Goal: Task Accomplishment & Management: Complete application form

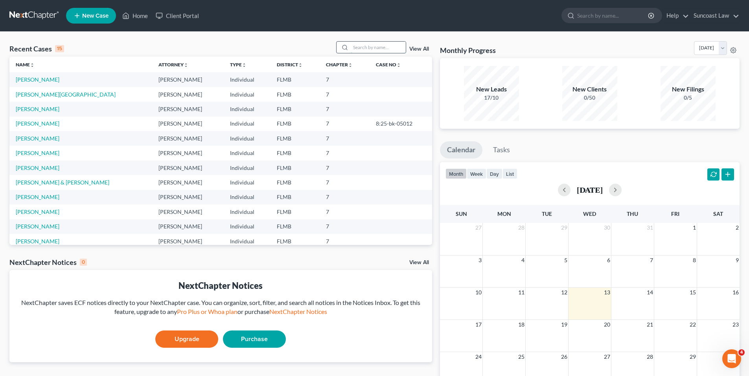
click at [379, 46] on input "search" at bounding box center [377, 47] width 55 height 11
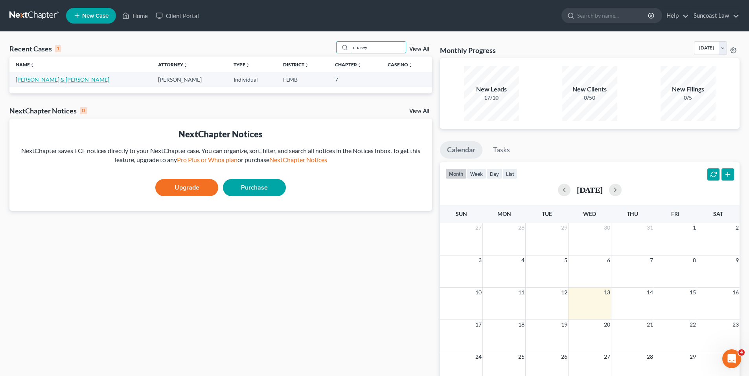
type input "chasey"
click at [45, 78] on link "[PERSON_NAME] & [PERSON_NAME]" at bounding box center [63, 79] width 94 height 7
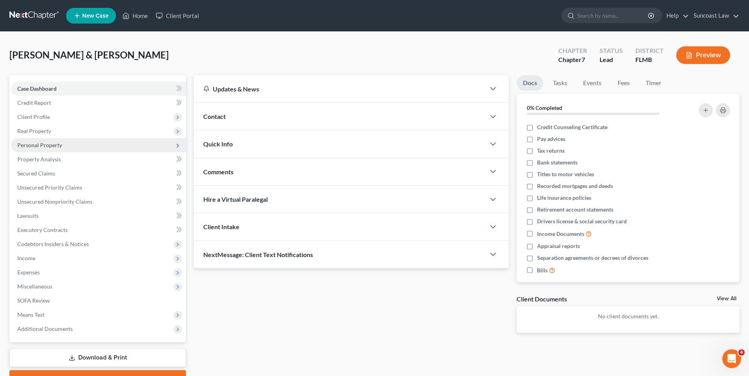
click at [59, 142] on span "Personal Property" at bounding box center [39, 145] width 45 height 7
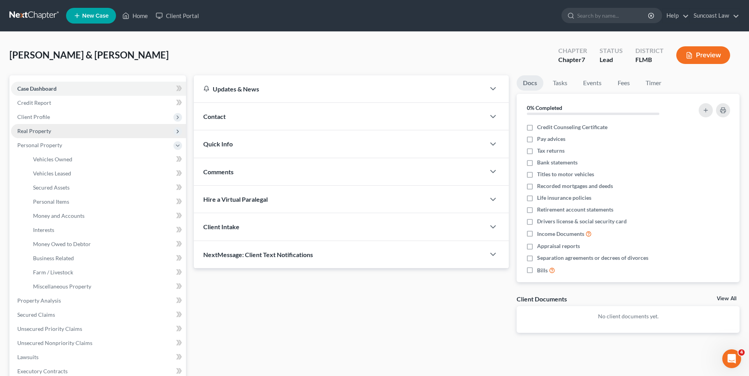
click at [39, 128] on span "Real Property" at bounding box center [34, 131] width 34 height 7
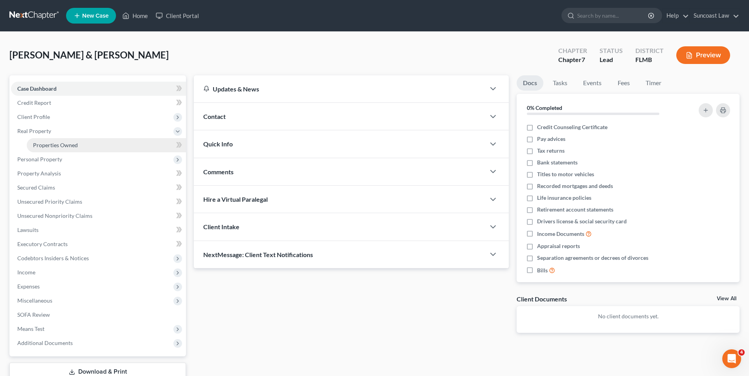
click at [59, 147] on span "Properties Owned" at bounding box center [55, 145] width 45 height 7
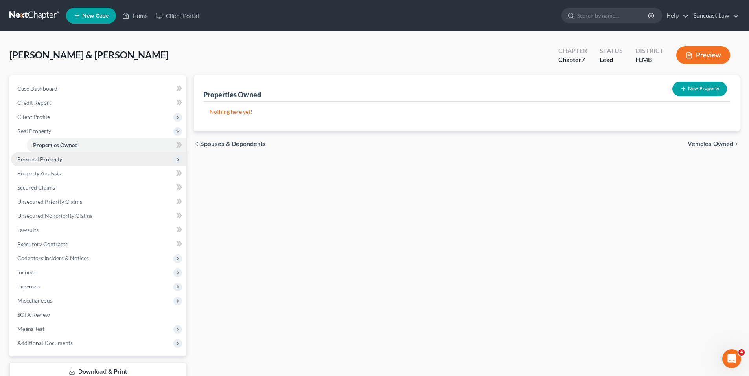
click at [44, 158] on span "Personal Property" at bounding box center [39, 159] width 45 height 7
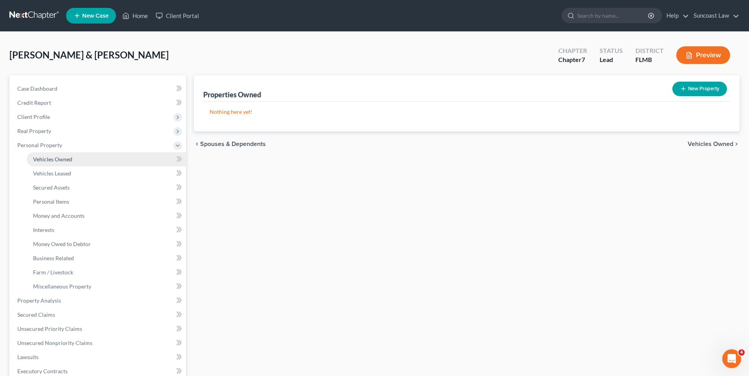
click at [45, 160] on span "Vehicles Owned" at bounding box center [52, 159] width 39 height 7
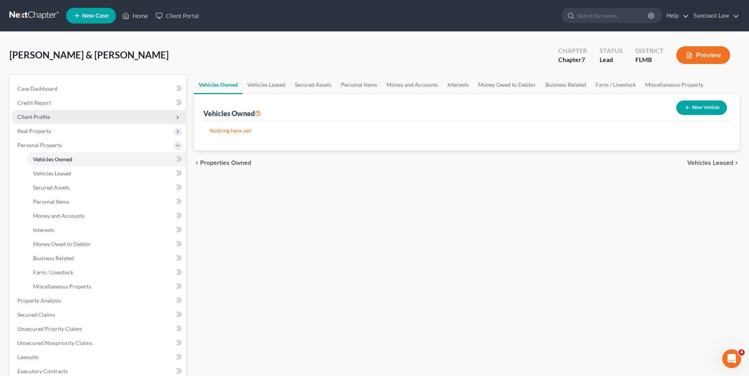
click at [27, 119] on span "Client Profile" at bounding box center [33, 117] width 33 height 7
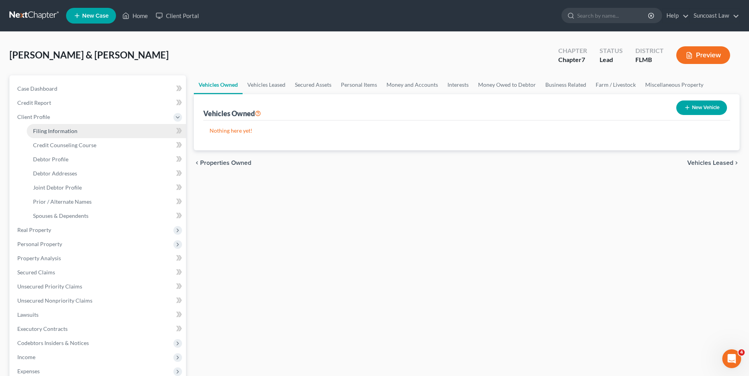
click at [41, 128] on span "Filing Information" at bounding box center [55, 131] width 44 height 7
select select "1"
select select "0"
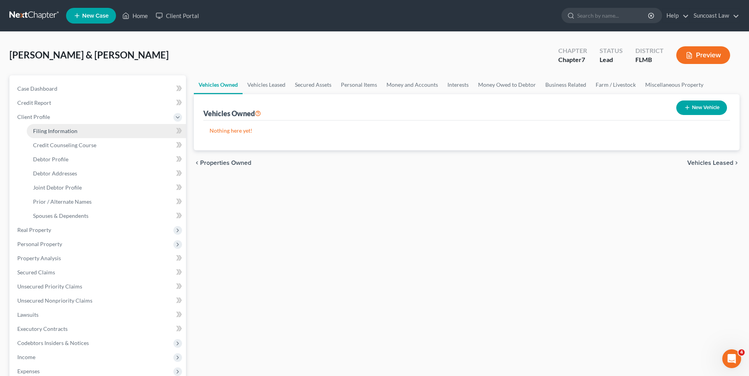
select select "9"
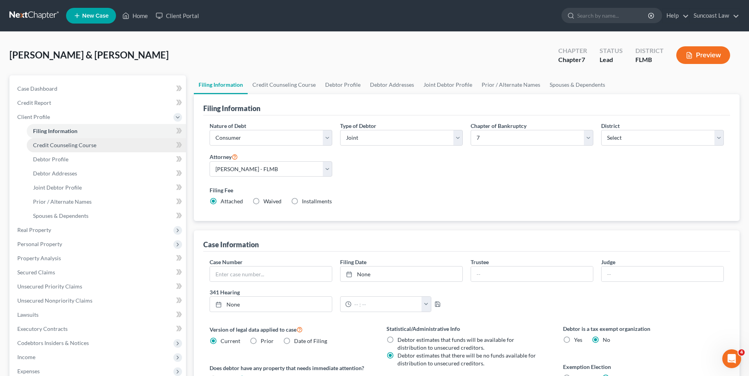
click at [72, 145] on span "Credit Counseling Course" at bounding box center [64, 145] width 63 height 7
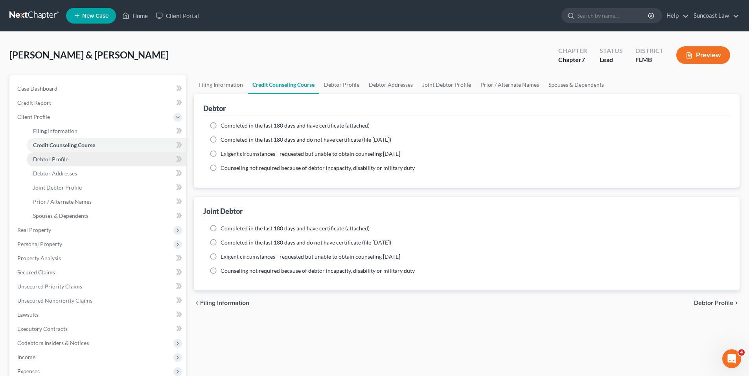
click at [62, 159] on span "Debtor Profile" at bounding box center [50, 159] width 35 height 7
select select "1"
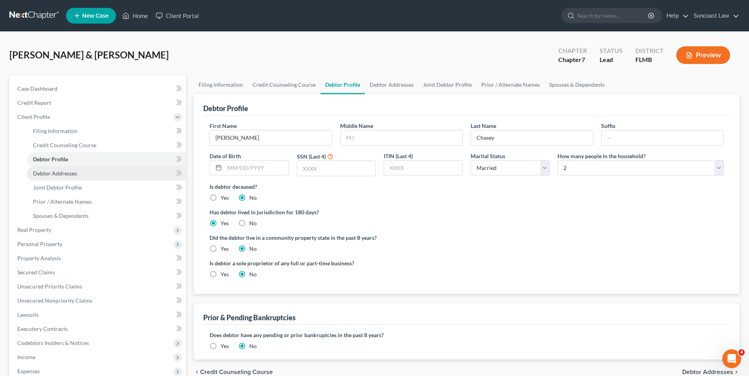
click at [84, 172] on link "Debtor Addresses" at bounding box center [106, 174] width 159 height 14
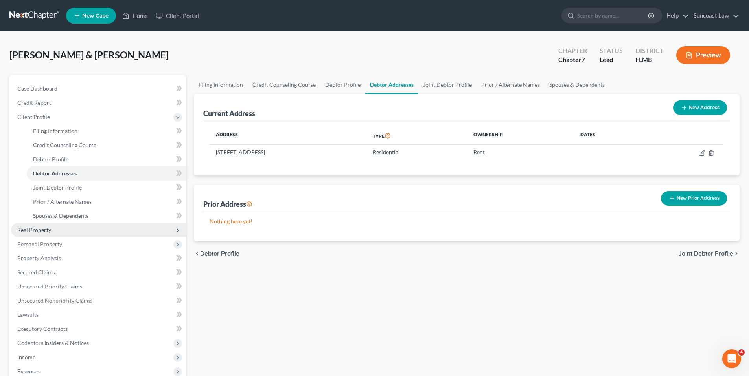
click at [55, 224] on span "Real Property" at bounding box center [98, 230] width 175 height 14
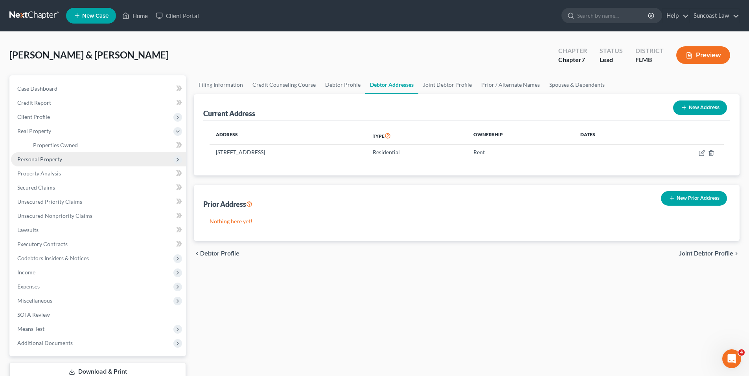
click at [62, 163] on span "Personal Property" at bounding box center [98, 159] width 175 height 14
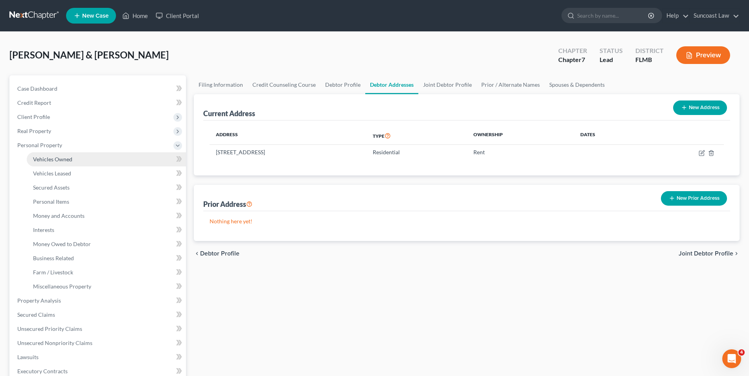
click at [81, 162] on link "Vehicles Owned" at bounding box center [106, 159] width 159 height 14
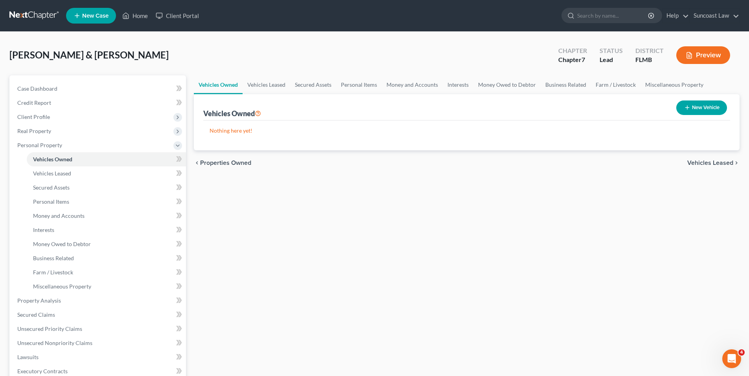
click at [705, 108] on button "New Vehicle" at bounding box center [701, 108] width 51 height 15
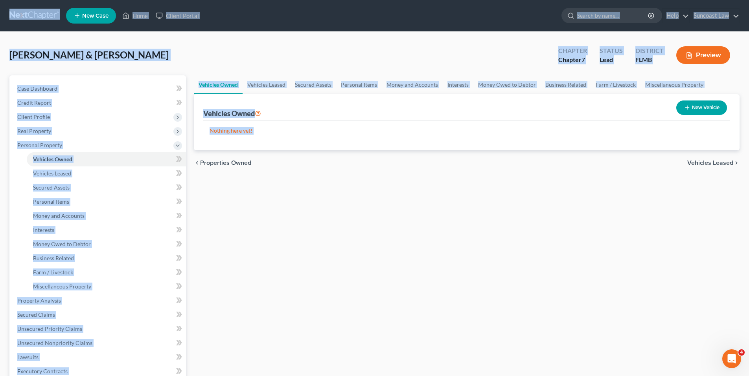
select select "0"
select select "2"
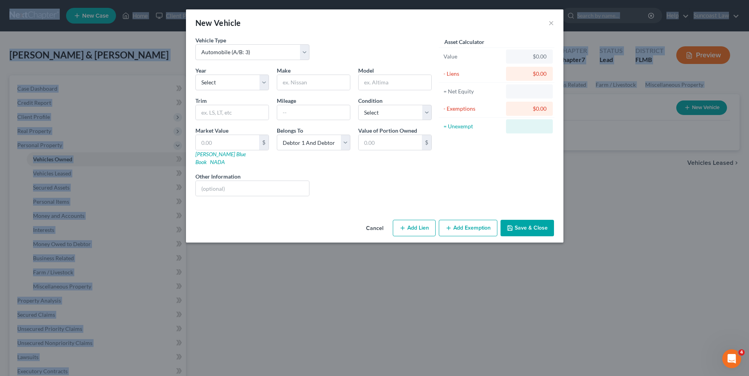
click at [705, 108] on div "New Vehicle × Vehicle Type Select Automobile (A/B: 3) Truck (A/B: 3) Trailer (A…" at bounding box center [374, 188] width 749 height 376
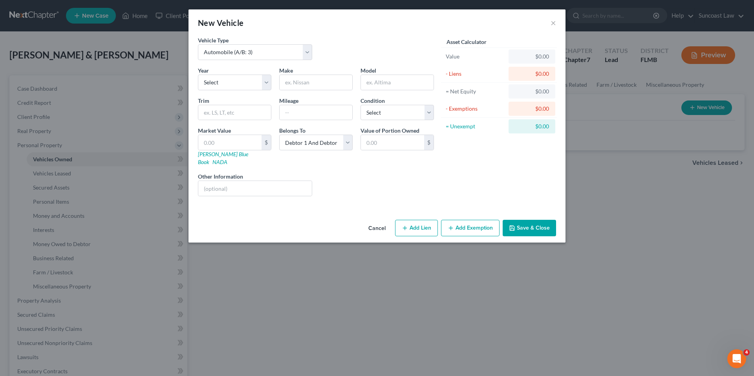
click at [273, 80] on div "Year Select 2026 2025 2024 2023 2022 2021 2020 2019 2018 2017 2016 2015 2014 20…" at bounding box center [234, 78] width 81 height 24
click at [265, 83] on select "Select 2026 2025 2024 2023 2022 2021 2020 2019 2018 2017 2016 2015 2014 2013 20…" at bounding box center [234, 83] width 73 height 16
select select "8"
click at [198, 75] on select "Select 2026 2025 2024 2023 2022 2021 2020 2019 2018 2017 2016 2015 2014 2013 20…" at bounding box center [234, 83] width 73 height 16
click at [338, 86] on input "text" at bounding box center [316, 82] width 73 height 15
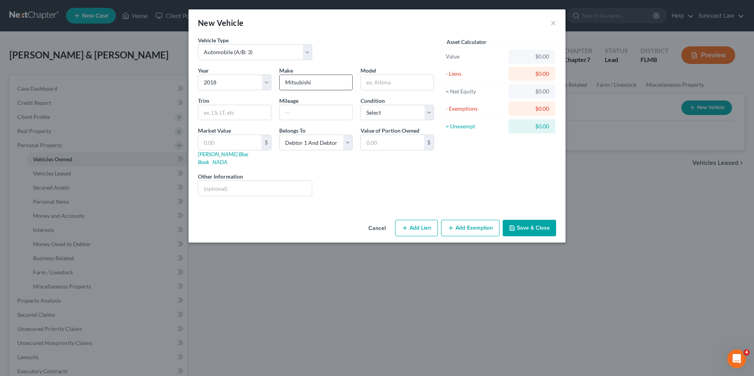
type input "Mitsubishi"
type input "Eclipse"
click at [427, 112] on select "Select Excellent Very Good Good Fair Poor" at bounding box center [397, 113] width 73 height 16
select select "3"
click at [361, 105] on select "Select Excellent Very Good Good Fair Poor" at bounding box center [397, 113] width 73 height 16
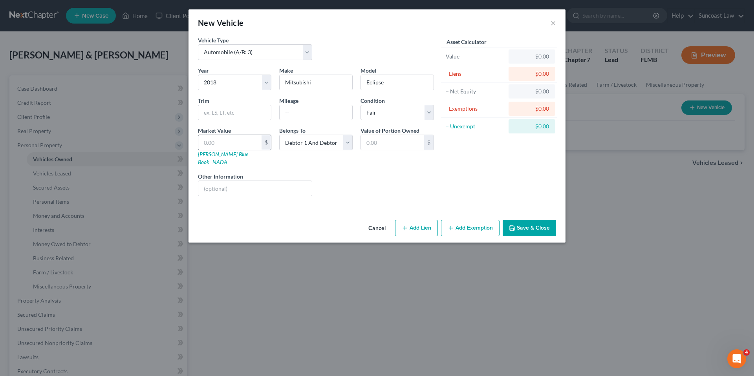
click at [267, 146] on div "$" at bounding box center [266, 142] width 9 height 15
click at [308, 110] on input "text" at bounding box center [316, 112] width 73 height 15
type input "80000"
click at [226, 140] on input "text" at bounding box center [229, 142] width 63 height 15
type input "7"
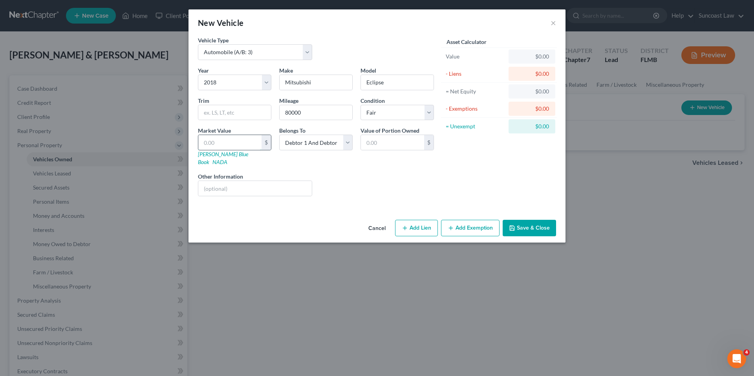
type input "7.00"
type input "78"
type input "78.00"
type input "787"
type input "787.00"
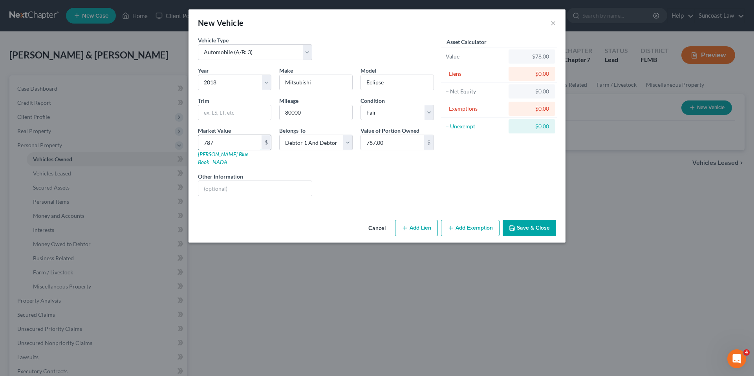
type input "7875"
type input "7,875.00"
click at [464, 220] on button "Add Exemption" at bounding box center [470, 228] width 59 height 17
select select "2"
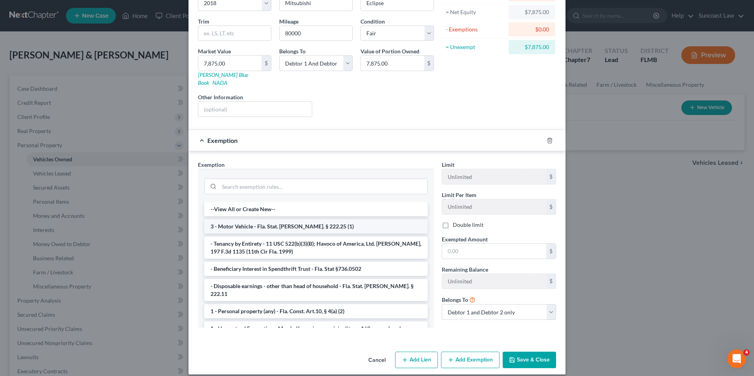
click at [333, 222] on li "3 - Motor Vehicle - Fla. Stat. [PERSON_NAME]. § 222.25 (1)" at bounding box center [316, 227] width 224 height 14
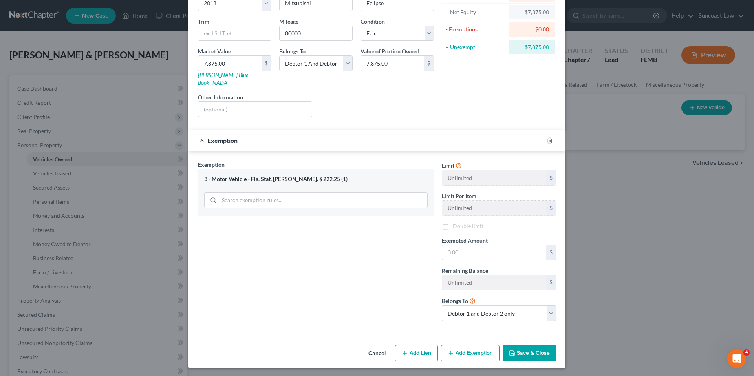
scroll to position [73, 0]
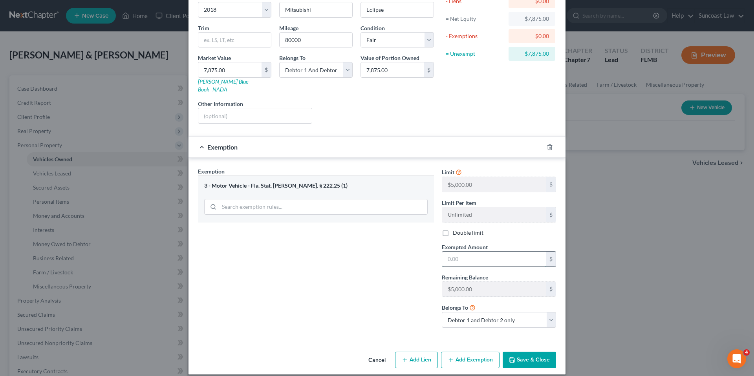
click at [473, 252] on input "text" at bounding box center [494, 259] width 104 height 15
type input "5,000.00"
click at [548, 314] on select "Debtor 1 only Debtor 2 only Debtor 1 and Debtor 2 only" at bounding box center [499, 320] width 114 height 16
select select "0"
click at [442, 312] on select "Debtor 1 only Debtor 2 only Debtor 1 and Debtor 2 only" at bounding box center [499, 320] width 114 height 16
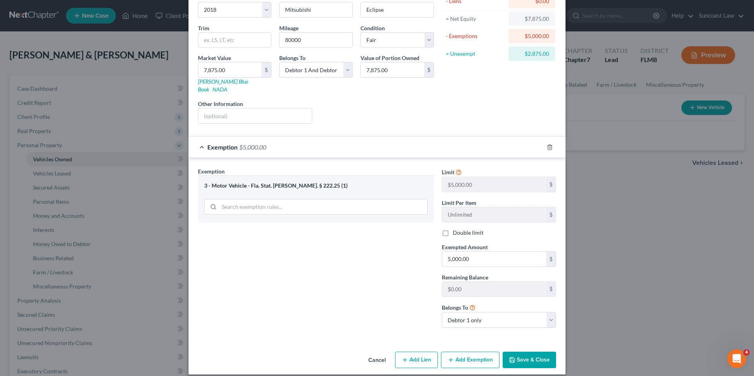
click at [454, 353] on button "Add Exemption" at bounding box center [470, 360] width 59 height 17
select select "2"
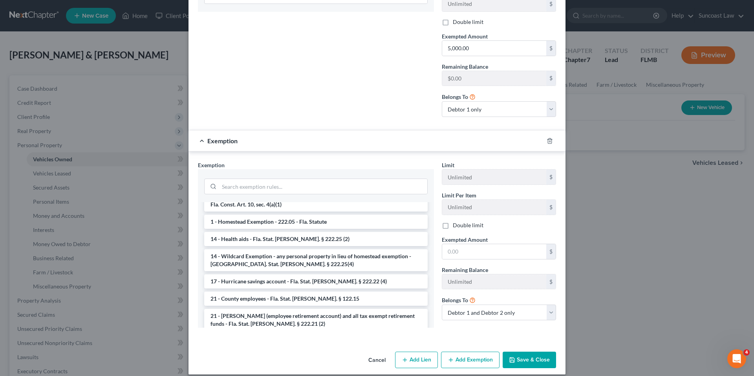
scroll to position [134, 0]
click at [300, 248] on li "14 - Wildcard Exemption - any personal property in lieu of homestead exemption …" at bounding box center [316, 259] width 224 height 22
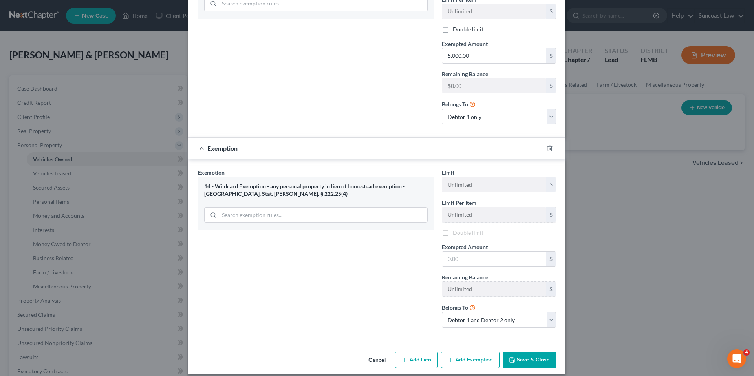
scroll to position [277, 0]
click at [458, 252] on input "text" at bounding box center [494, 259] width 104 height 15
type input "2,875.00"
click at [526, 352] on button "Save & Close" at bounding box center [529, 360] width 53 height 17
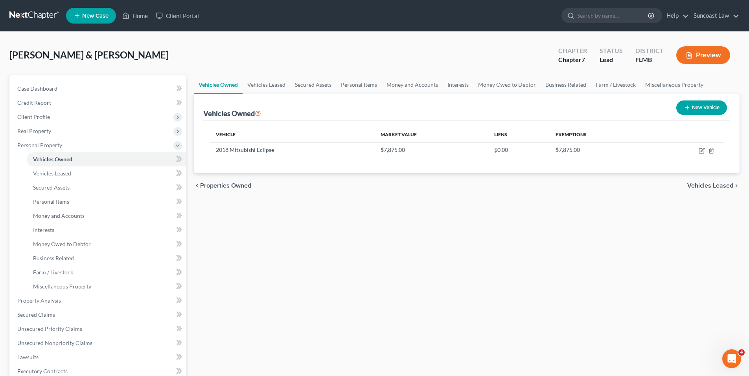
click at [707, 185] on span "Vehicles Leased" at bounding box center [710, 186] width 46 height 6
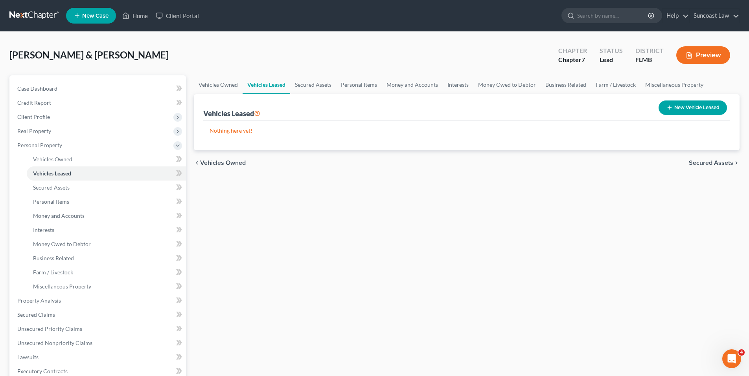
click at [707, 185] on div "Vehicles Owned Vehicles Leased Secured Assets Personal Items Money and Accounts…" at bounding box center [466, 302] width 553 height 454
click at [706, 163] on span "Secured Assets" at bounding box center [710, 163] width 44 height 6
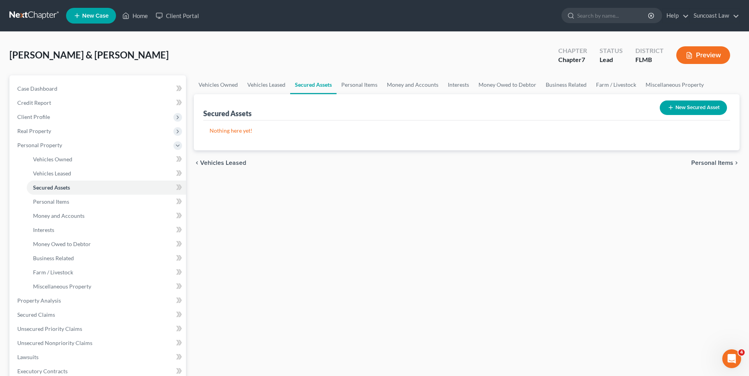
click at [705, 163] on span "Personal Items" at bounding box center [712, 163] width 42 height 6
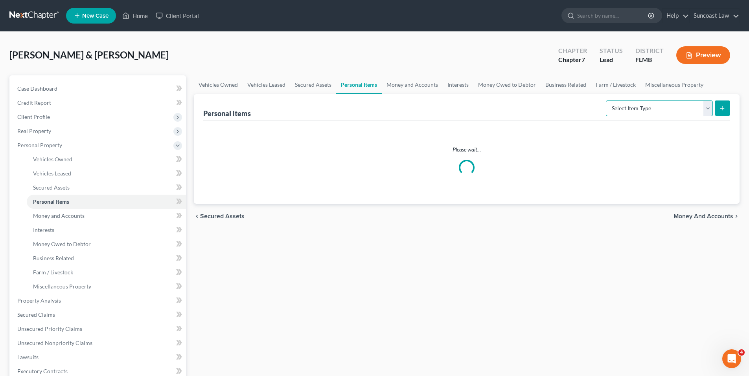
click at [709, 107] on select "Select Item Type Clothing (A/B: 11) Collectibles Of Value (A/B: 8) Electronics …" at bounding box center [659, 109] width 107 height 16
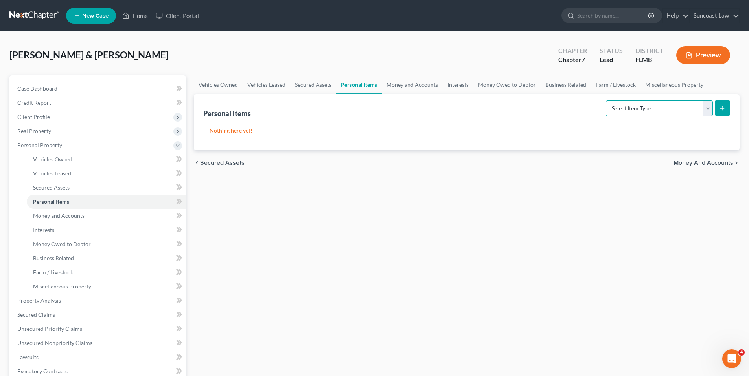
select select "household_goods"
click at [607, 101] on select "Select Item Type Clothing (A/B: 11) Collectibles Of Value (A/B: 8) Electronics …" at bounding box center [659, 109] width 107 height 16
click at [721, 110] on icon "submit" at bounding box center [722, 108] width 6 height 6
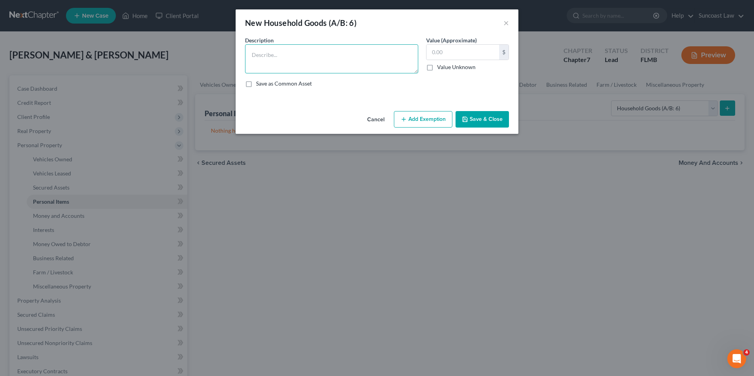
click at [346, 61] on textarea at bounding box center [331, 58] width 173 height 29
click at [258, 63] on textarea "dresser, 2 nightstasnds, 2 beds, 2 chairs cofee tale, book shlef, bar bacrt, en…" at bounding box center [331, 58] width 173 height 29
click at [298, 53] on textarea "dresser, 2 nightstasnds, 2 beds, 2 chairs cofee tale, book shlef, bar cart, end…" at bounding box center [331, 58] width 173 height 29
click at [351, 55] on textarea "dresser, 2 nightstands, 2 beds, 2 chairs cofee tale, book shlef, bar cart, end …" at bounding box center [331, 58] width 173 height 29
drag, startPoint x: 394, startPoint y: 55, endPoint x: 394, endPoint y: 65, distance: 10.2
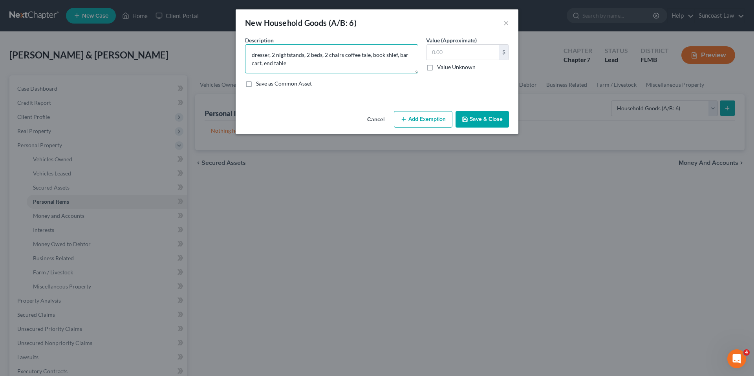
click at [394, 55] on textarea "dresser, 2 nightstands, 2 beds, 2 chairs coffee tale, book shlef, bar cart, end…" at bounding box center [331, 58] width 173 height 29
type textarea "dresser, 2 nightstands, 2 beds, 2 chairs coffee tale, book shelf, bar cart, end…"
click at [463, 54] on input "text" at bounding box center [463, 52] width 73 height 15
type input "400.00"
click at [421, 111] on button "Add Exemption" at bounding box center [423, 119] width 59 height 17
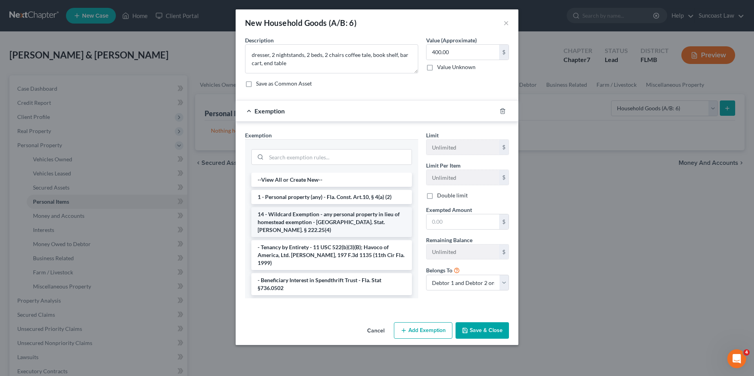
click at [321, 213] on li "14 - Wildcard Exemption - any personal property in lieu of homestead exemption …" at bounding box center [331, 222] width 161 height 30
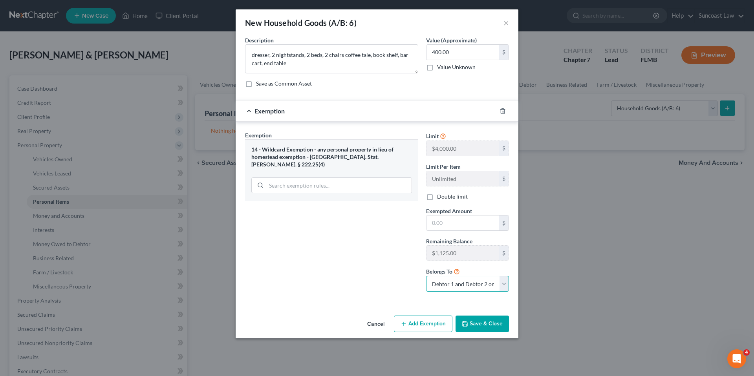
click at [505, 282] on select "Debtor 1 only Debtor 2 only Debtor 1 and Debtor 2 only" at bounding box center [467, 284] width 83 height 16
select select "1"
click at [426, 276] on select "Debtor 1 only Debtor 2 only Debtor 1 and Debtor 2 only" at bounding box center [467, 284] width 83 height 16
click at [470, 224] on input "text" at bounding box center [463, 223] width 73 height 15
type input "400.00"
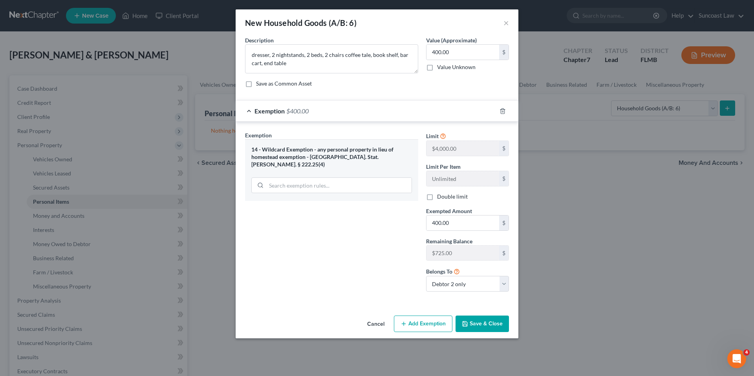
click at [488, 325] on button "Save & Close" at bounding box center [482, 324] width 53 height 17
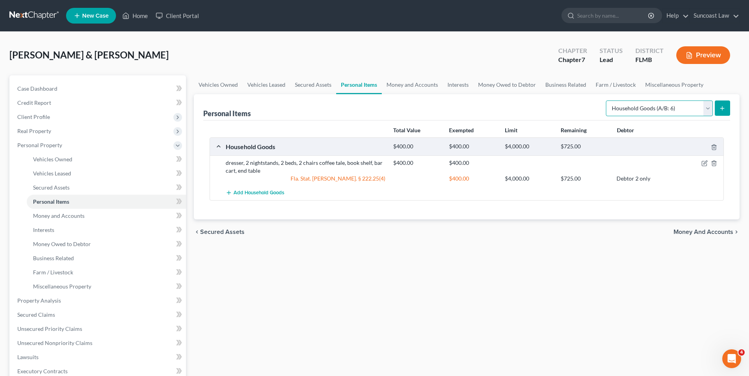
click at [706, 105] on select "Select Item Type Clothing (A/B: 11) Collectibles Of Value (A/B: 8) Electronics …" at bounding box center [659, 109] width 107 height 16
select select "electronics"
click at [607, 101] on select "Select Item Type Clothing (A/B: 11) Collectibles Of Value (A/B: 8) Electronics …" at bounding box center [659, 109] width 107 height 16
click at [718, 112] on button "submit" at bounding box center [721, 108] width 15 height 15
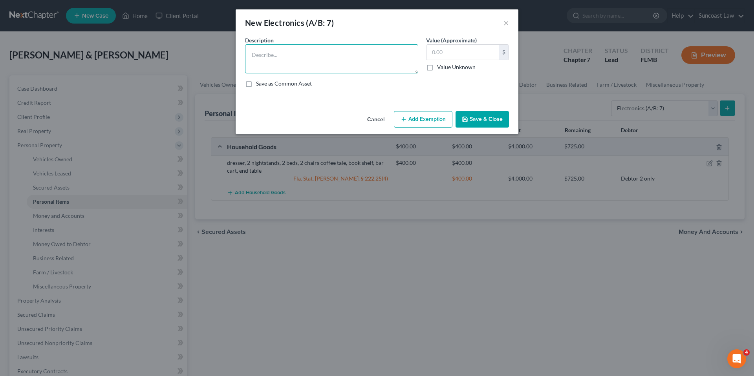
click at [334, 60] on textarea at bounding box center [331, 58] width 173 height 29
type textarea "xbox, 2 tvs"
click at [458, 60] on div "$ Value Unknown" at bounding box center [467, 57] width 83 height 27
click at [461, 55] on input "text" at bounding box center [463, 52] width 73 height 15
type input "125.00"
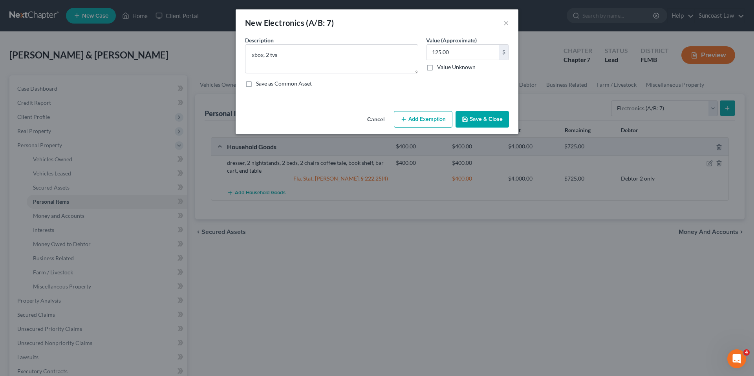
click at [433, 122] on button "Add Exemption" at bounding box center [423, 119] width 59 height 17
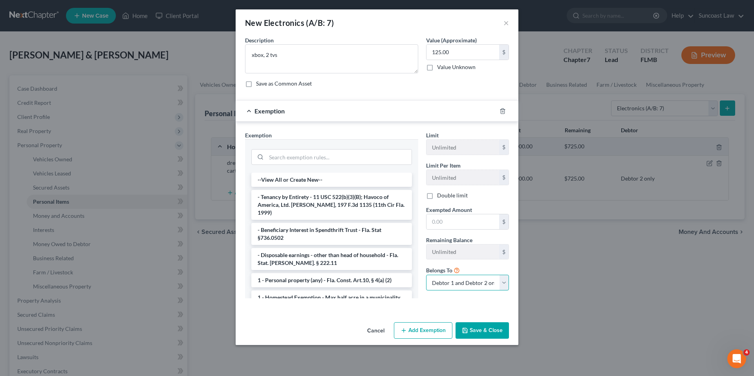
click at [481, 281] on select "Debtor 1 only Debtor 2 only Debtor 1 and Debtor 2 only" at bounding box center [467, 283] width 83 height 16
select select "1"
click at [426, 275] on select "Debtor 1 only Debtor 2 only Debtor 1 and Debtor 2 only" at bounding box center [467, 283] width 83 height 16
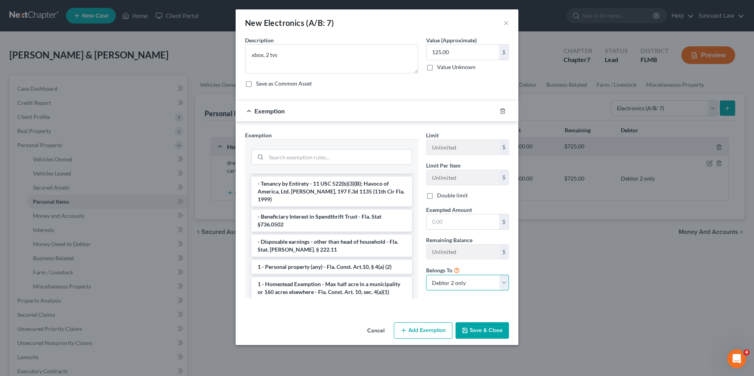
scroll to position [14, 0]
click at [333, 260] on li "1 - Personal property (any) - Fla. Const. Art.10, § 4(a) (2)" at bounding box center [331, 267] width 161 height 14
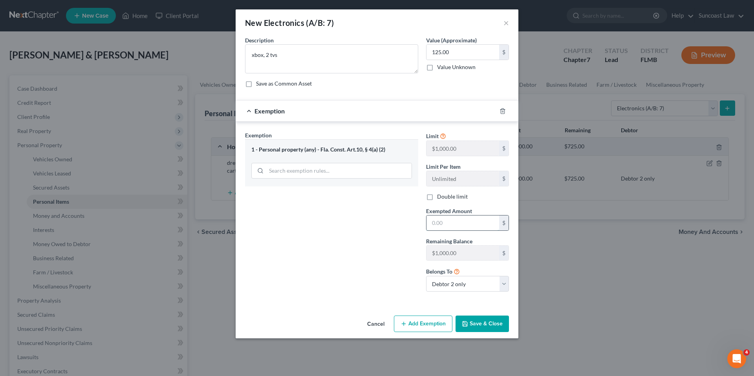
click at [448, 227] on input "text" at bounding box center [463, 223] width 73 height 15
type input "125.00"
click at [491, 327] on button "Save & Close" at bounding box center [482, 324] width 53 height 17
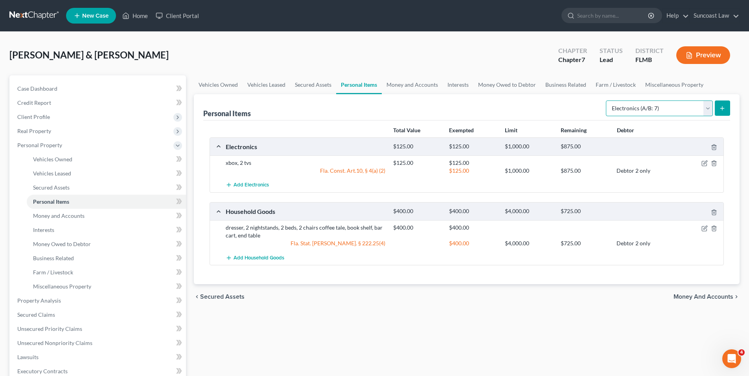
click at [710, 106] on select "Select Item Type Clothing (A/B: 11) Collectibles Of Value (A/B: 8) Electronics …" at bounding box center [659, 109] width 107 height 16
select select "clothing"
click at [607, 101] on select "Select Item Type Clothing (A/B: 11) Collectibles Of Value (A/B: 8) Electronics …" at bounding box center [659, 109] width 107 height 16
click at [724, 108] on icon "submit" at bounding box center [722, 108] width 6 height 6
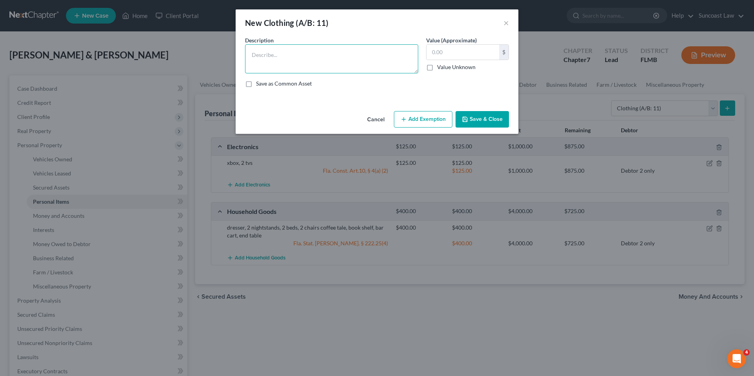
click at [383, 61] on textarea at bounding box center [331, 58] width 173 height 29
type textarea "husband wife used clothing"
click at [467, 45] on input "text" at bounding box center [463, 52] width 73 height 15
type input "100.00"
click at [425, 115] on button "Add Exemption" at bounding box center [423, 119] width 59 height 17
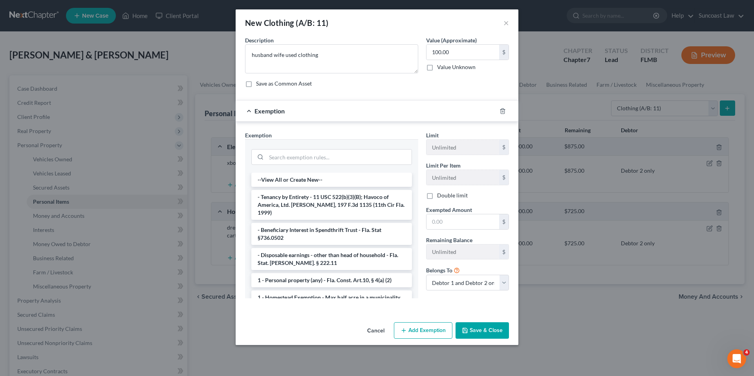
click at [356, 275] on li "1 - Personal property (any) - Fla. Const. Art.10, § 4(a) (2)" at bounding box center [331, 280] width 161 height 14
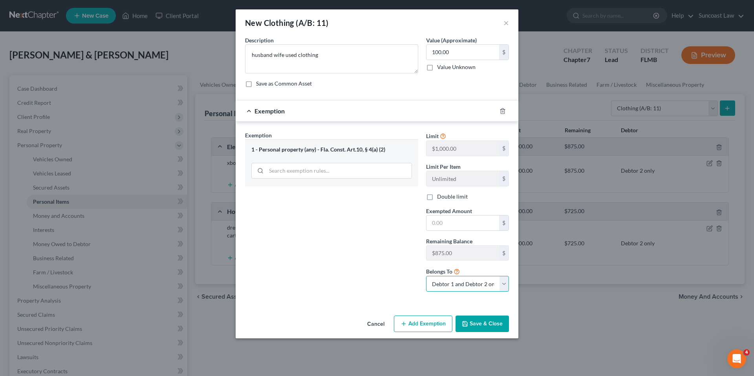
click at [505, 286] on select "Debtor 1 only Debtor 2 only Debtor 1 and Debtor 2 only" at bounding box center [467, 284] width 83 height 16
select select "1"
click at [426, 276] on select "Debtor 1 only Debtor 2 only Debtor 1 and Debtor 2 only" at bounding box center [467, 284] width 83 height 16
click at [472, 222] on input "text" at bounding box center [463, 223] width 73 height 15
type input "100.00"
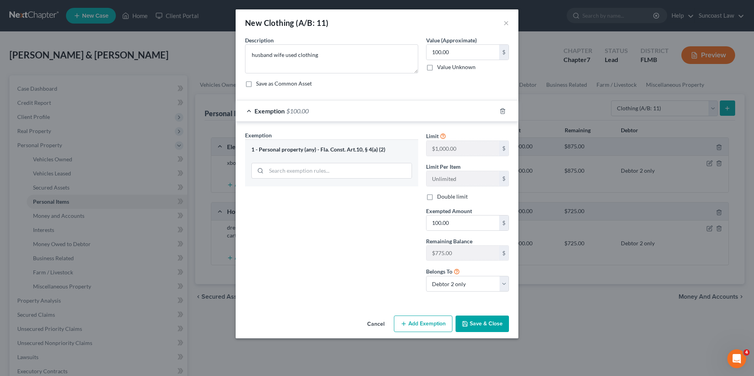
click at [487, 330] on button "Save & Close" at bounding box center [482, 324] width 53 height 17
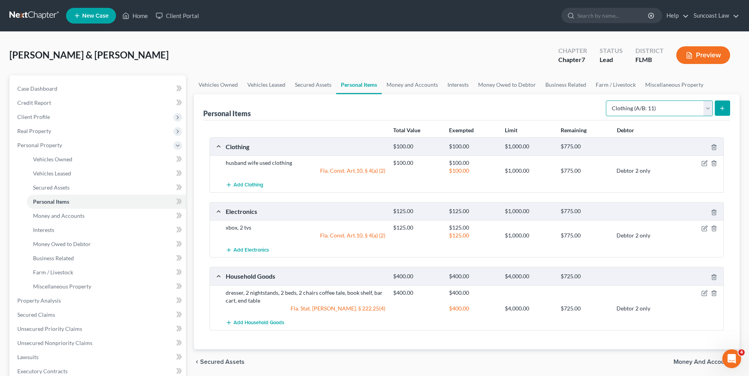
click at [708, 108] on select "Select Item Type Clothing (A/B: 11) Collectibles Of Value (A/B: 8) Electronics …" at bounding box center [659, 109] width 107 height 16
select select "pets"
click at [607, 101] on select "Select Item Type Clothing (A/B: 11) Collectibles Of Value (A/B: 8) Electronics …" at bounding box center [659, 109] width 107 height 16
click at [721, 111] on icon "submit" at bounding box center [722, 108] width 6 height 6
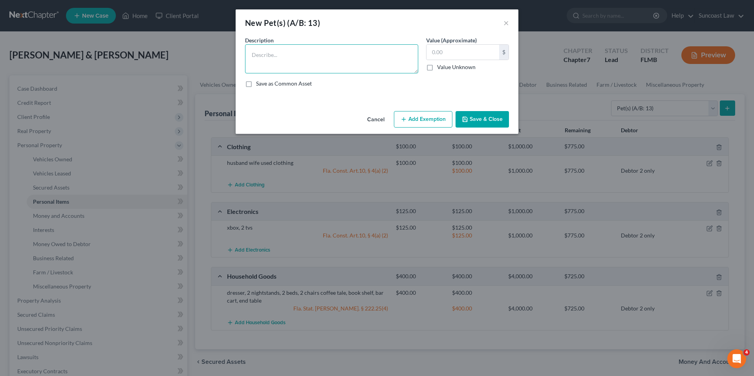
click at [326, 60] on textarea at bounding box center [331, 58] width 173 height 29
type textarea "3 dogs"
click at [464, 54] on input "text" at bounding box center [463, 52] width 73 height 15
type input "3.00"
click at [437, 117] on button "Add Exemption" at bounding box center [423, 119] width 59 height 17
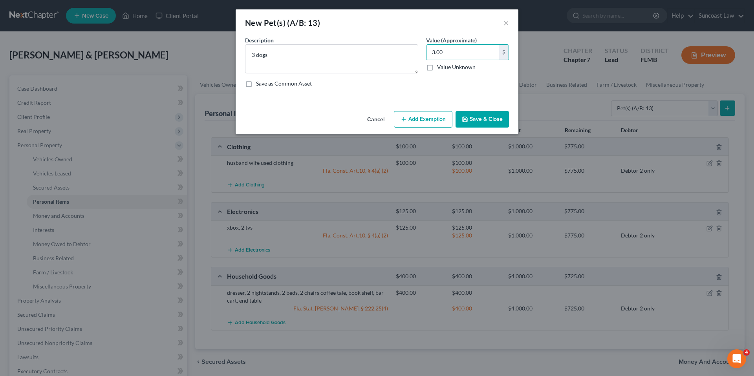
select select "2"
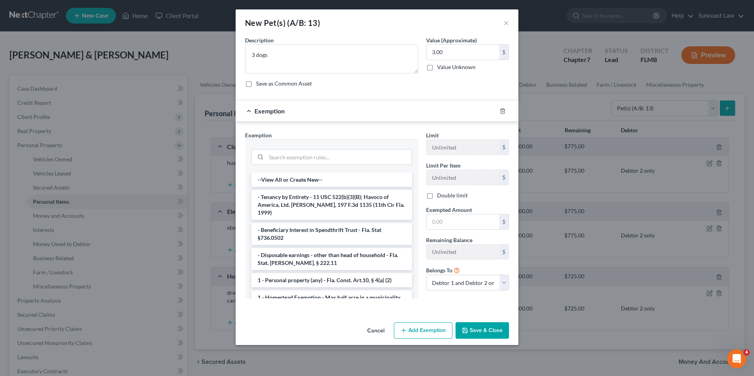
drag, startPoint x: 341, startPoint y: 276, endPoint x: 344, endPoint y: 274, distance: 4.3
click at [341, 276] on li "1 - Personal property (any) - Fla. Const. Art.10, § 4(a) (2)" at bounding box center [331, 280] width 161 height 14
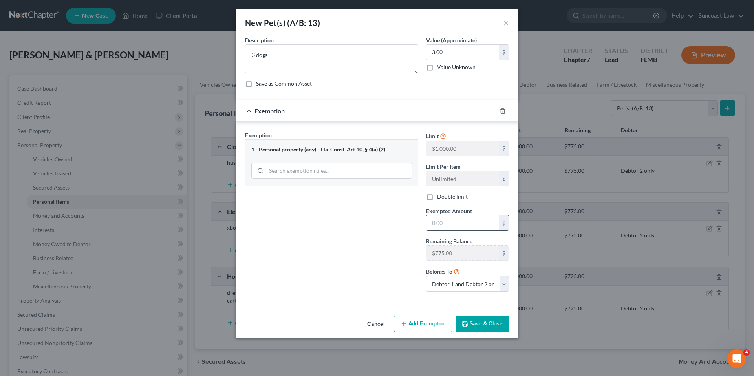
click at [465, 220] on input "text" at bounding box center [463, 223] width 73 height 15
type input "3.00"
click at [494, 325] on button "Save & Close" at bounding box center [482, 324] width 53 height 17
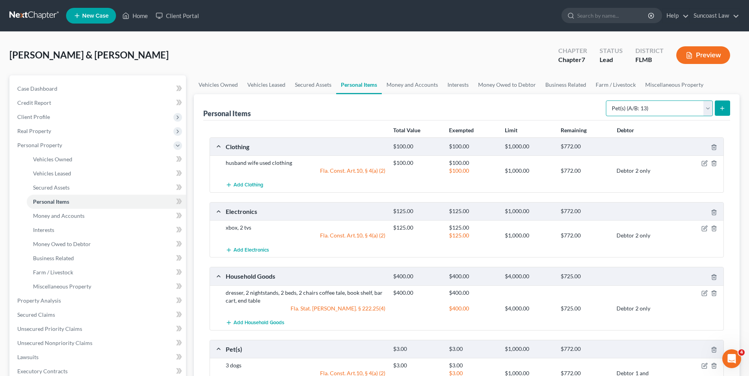
click at [705, 105] on select "Select Item Type Clothing (A/B: 11) Collectibles Of Value (A/B: 8) Electronics …" at bounding box center [659, 109] width 107 height 16
select select "sports_and_hobby_equipment"
click at [607, 101] on select "Select Item Type Clothing (A/B: 11) Collectibles Of Value (A/B: 8) Electronics …" at bounding box center [659, 109] width 107 height 16
click at [722, 109] on line "submit" at bounding box center [722, 108] width 0 height 4
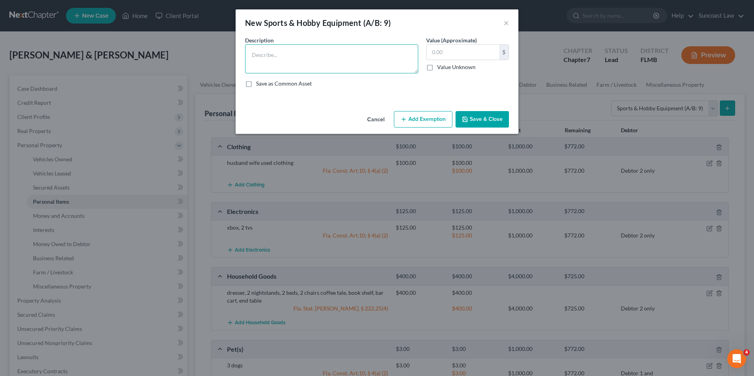
drag, startPoint x: 317, startPoint y: 57, endPoint x: 347, endPoint y: 45, distance: 32.1
click at [318, 57] on textarea at bounding box center [331, 58] width 173 height 29
type textarea "2 bikes"
click at [473, 50] on input "text" at bounding box center [463, 52] width 73 height 15
type input "100.00"
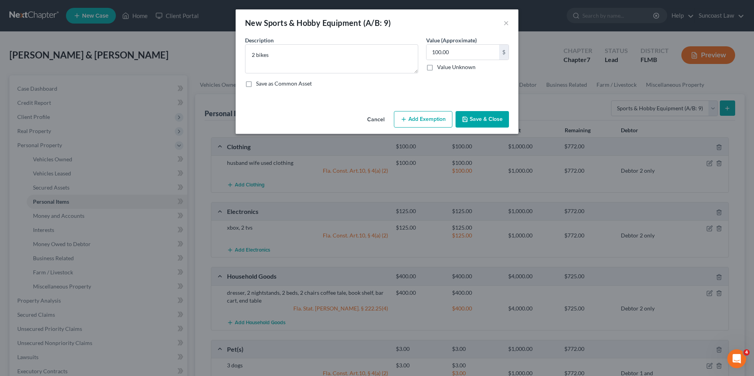
click at [435, 114] on button "Add Exemption" at bounding box center [423, 119] width 59 height 17
select select "2"
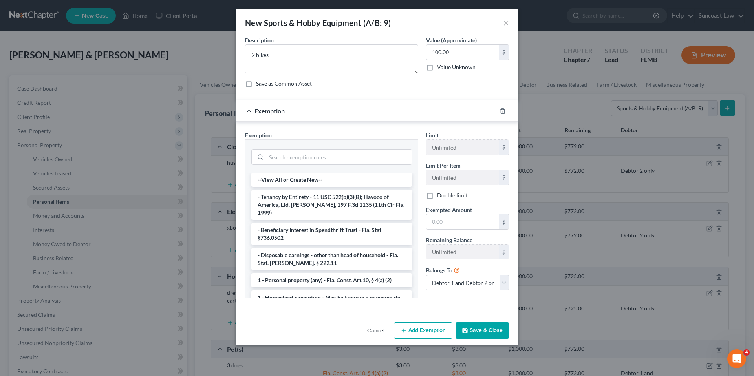
click at [325, 273] on li "1 - Personal property (any) - Fla. Const. Art.10, § 4(a) (2)" at bounding box center [331, 280] width 161 height 14
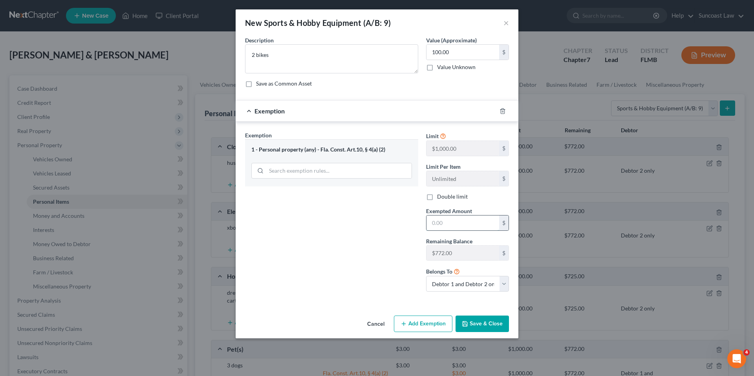
click at [457, 227] on input "text" at bounding box center [463, 223] width 73 height 15
type input "100.00"
click at [488, 328] on button "Save & Close" at bounding box center [482, 324] width 53 height 17
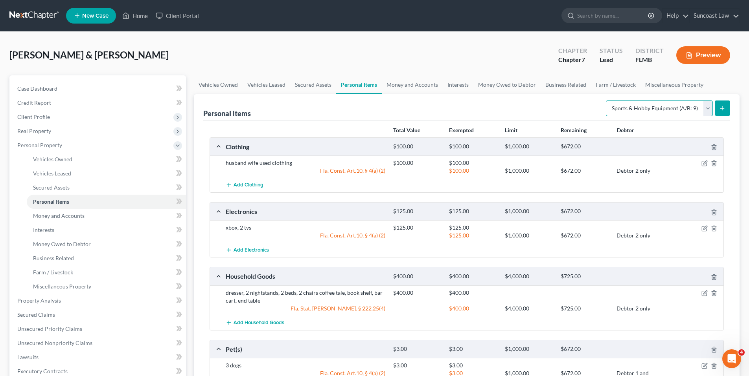
click at [706, 108] on select "Select Item Type Clothing (A/B: 11) Collectibles Of Value (A/B: 8) Electronics …" at bounding box center [659, 109] width 107 height 16
select select "jewelry"
click at [607, 101] on select "Select Item Type Clothing (A/B: 11) Collectibles Of Value (A/B: 8) Electronics …" at bounding box center [659, 109] width 107 height 16
click at [717, 111] on button "submit" at bounding box center [721, 108] width 15 height 15
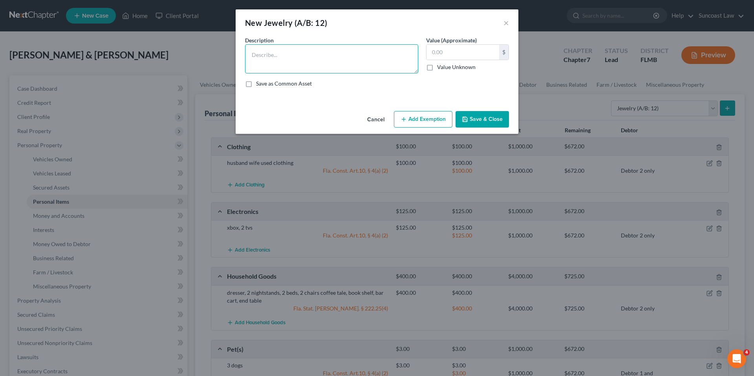
click at [368, 53] on textarea at bounding box center [331, 58] width 173 height 29
type textarea "costume jewelry"
type input "10.00"
click at [426, 121] on button "Add Exemption" at bounding box center [423, 119] width 59 height 17
select select "2"
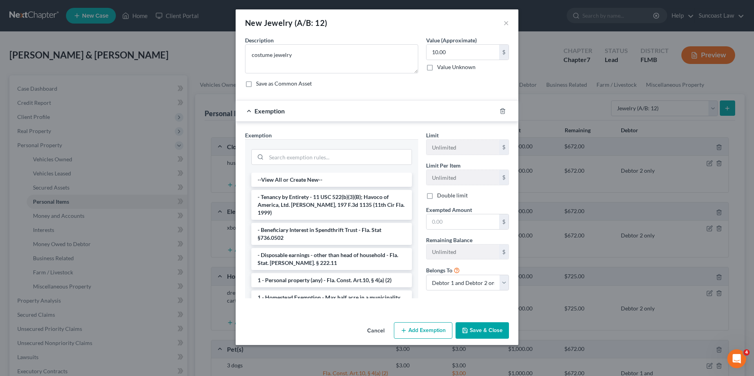
drag, startPoint x: 351, startPoint y: 269, endPoint x: 365, endPoint y: 269, distance: 14.5
click at [351, 273] on li "1 - Personal property (any) - Fla. Const. Art.10, § 4(a) (2)" at bounding box center [331, 280] width 161 height 14
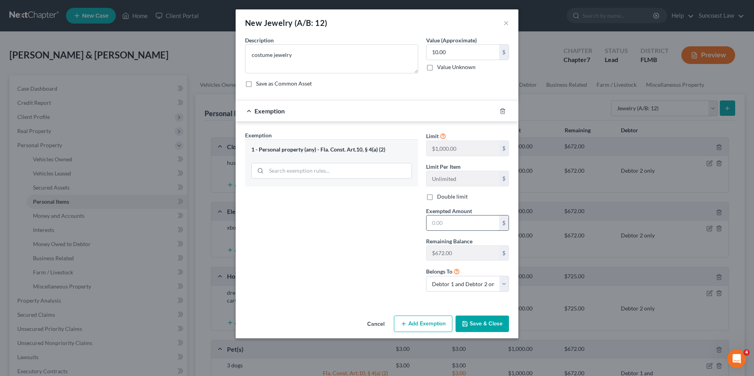
click at [453, 224] on input "text" at bounding box center [463, 223] width 73 height 15
type input "100.00"
click at [477, 321] on button "Save & Close" at bounding box center [482, 324] width 53 height 17
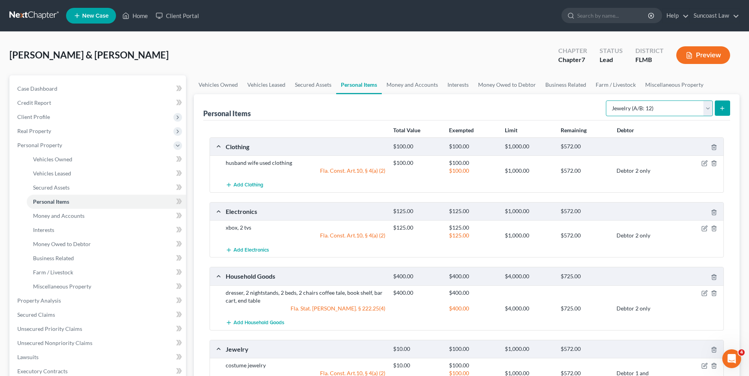
click at [709, 110] on select "Select Item Type Clothing (A/B: 11) Collectibles Of Value (A/B: 8) Electronics …" at bounding box center [659, 109] width 107 height 16
select select "firearms"
click at [607, 101] on select "Select Item Type Clothing (A/B: 11) Collectibles Of Value (A/B: 8) Electronics …" at bounding box center [659, 109] width 107 height 16
click at [723, 106] on icon "submit" at bounding box center [722, 108] width 6 height 6
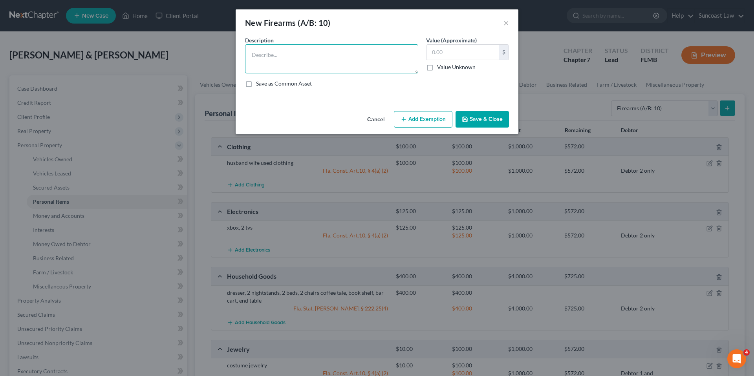
click at [364, 58] on textarea at bounding box center [331, 58] width 173 height 29
type textarea "9 MM handgun, .380 Handgun, AR Rfiel, Shotgun"
click at [459, 53] on input "text" at bounding box center [463, 52] width 73 height 15
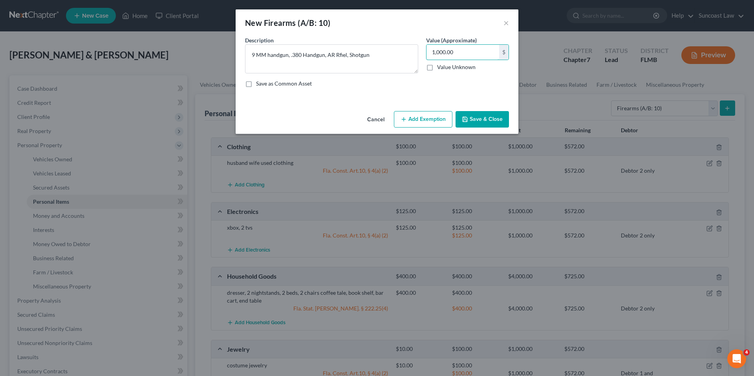
type input "1,000.00"
click at [429, 116] on button "Add Exemption" at bounding box center [423, 119] width 59 height 17
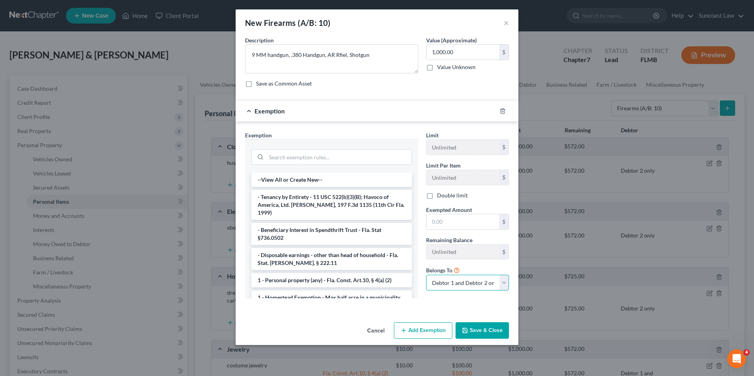
click at [486, 286] on select "Debtor 1 only Debtor 2 only Debtor 1 and Debtor 2 only" at bounding box center [467, 283] width 83 height 16
select select "1"
click at [426, 275] on select "Debtor 1 only Debtor 2 only Debtor 1 and Debtor 2 only" at bounding box center [467, 283] width 83 height 16
click at [335, 273] on li "1 - Personal property (any) - Fla. Const. Art.10, § 4(a) (2)" at bounding box center [331, 280] width 161 height 14
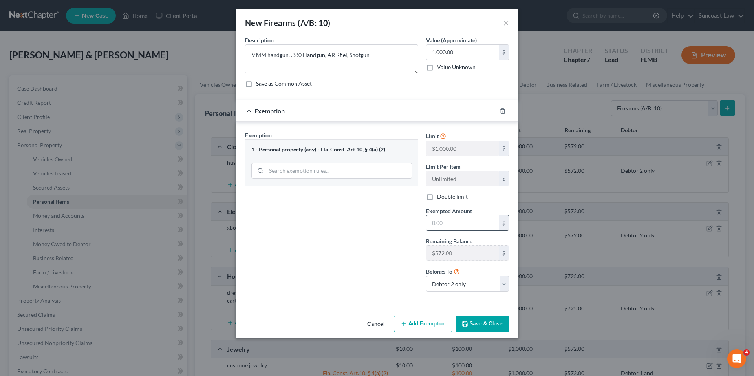
click at [456, 226] on input "text" at bounding box center [463, 223] width 73 height 15
type input "572.00"
click at [433, 322] on button "Add Exemption" at bounding box center [423, 324] width 59 height 17
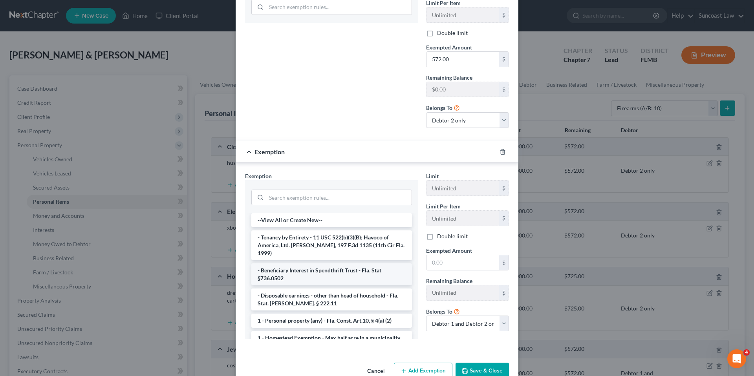
scroll to position [183, 0]
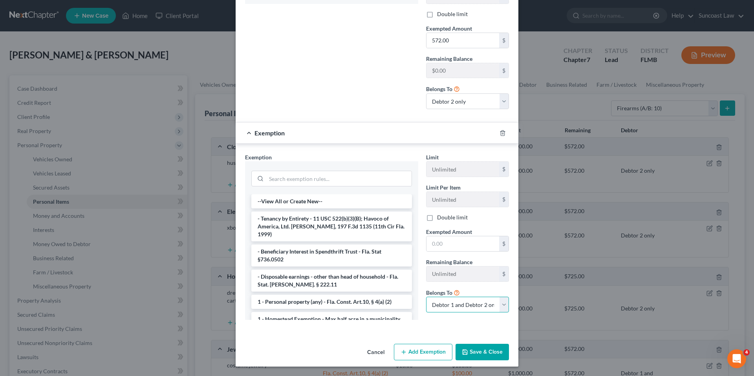
click at [462, 305] on select "Debtor 1 only Debtor 2 only Debtor 1 and Debtor 2 only" at bounding box center [467, 305] width 83 height 16
select select "1"
click at [426, 297] on select "Debtor 1 only Debtor 2 only Debtor 1 and Debtor 2 only" at bounding box center [467, 305] width 83 height 16
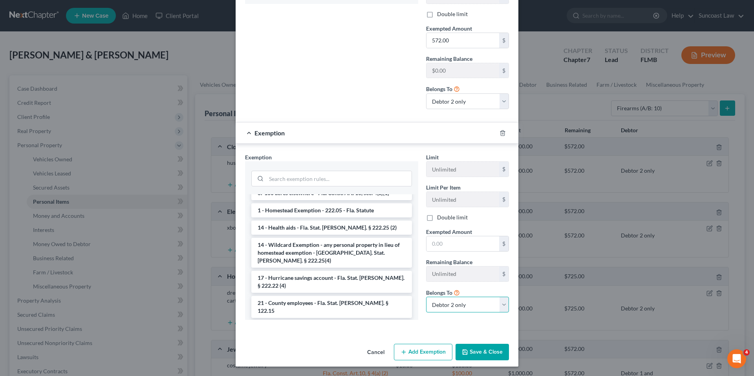
scroll to position [140, 0]
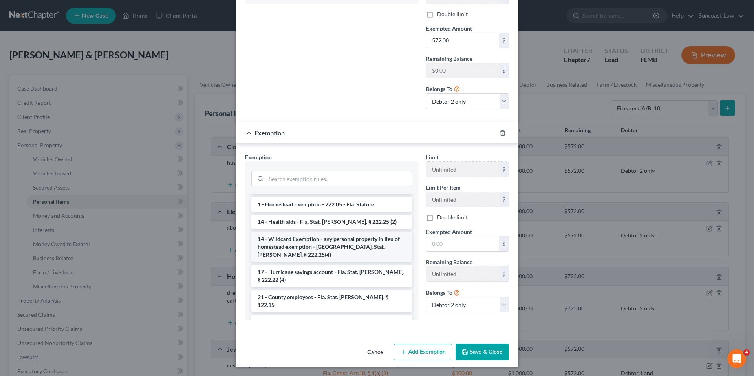
click at [329, 242] on li "14 - Wildcard Exemption - any personal property in lieu of homestead exemption …" at bounding box center [331, 247] width 161 height 30
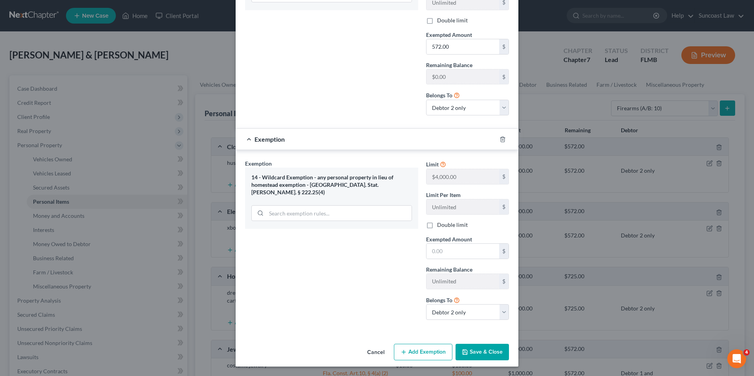
scroll to position [176, 0]
click at [444, 253] on input "text" at bounding box center [463, 251] width 73 height 15
type input "428.00"
click at [472, 351] on button "Save & Close" at bounding box center [482, 352] width 53 height 17
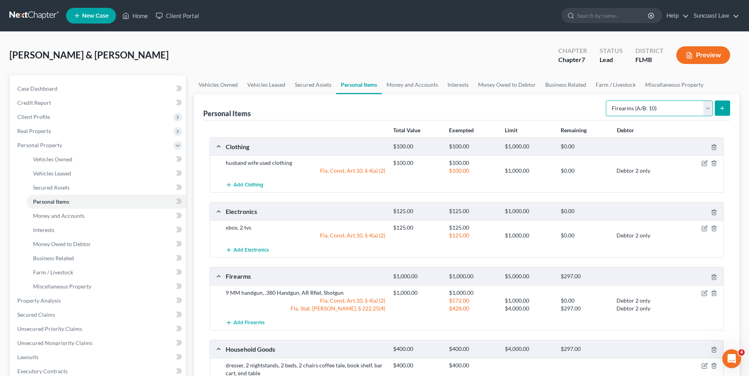
click at [710, 108] on select "Select Item Type Clothing (A/B: 11) Collectibles Of Value (A/B: 8) Electronics …" at bounding box center [659, 109] width 107 height 16
select select "other"
click at [607, 101] on select "Select Item Type Clothing (A/B: 11) Collectibles Of Value (A/B: 8) Electronics …" at bounding box center [659, 109] width 107 height 16
click at [721, 108] on line "submit" at bounding box center [722, 108] width 4 height 0
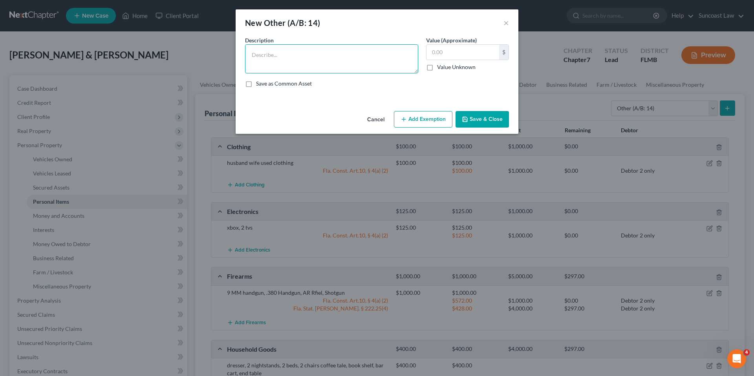
click at [366, 57] on textarea at bounding box center [331, 58] width 173 height 29
type textarea "lawn mower, generator, tools, grill, patio furniture"
click at [456, 48] on input "text" at bounding box center [463, 52] width 73 height 15
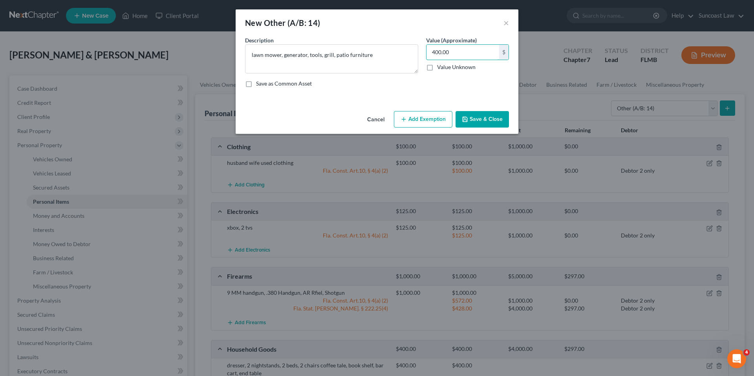
type input "400.00"
click at [418, 121] on button "Add Exemption" at bounding box center [423, 119] width 59 height 17
select select "2"
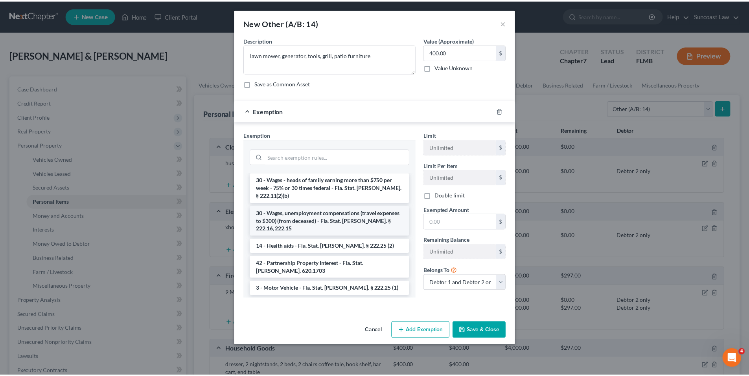
scroll to position [683, 0]
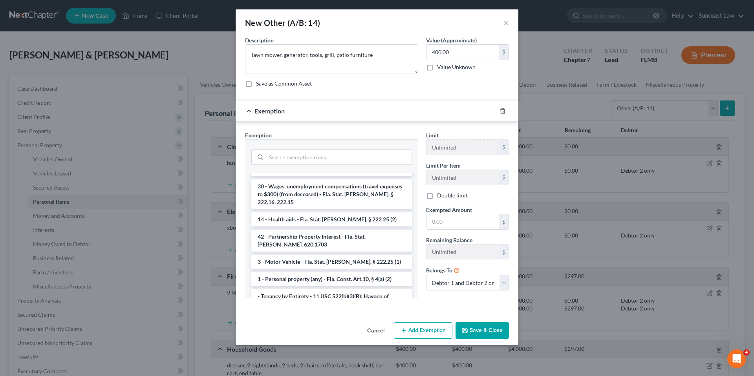
click at [311, 348] on li "14 - Wildcard Exemption - any personal property in lieu of homestead exemption …" at bounding box center [331, 363] width 161 height 30
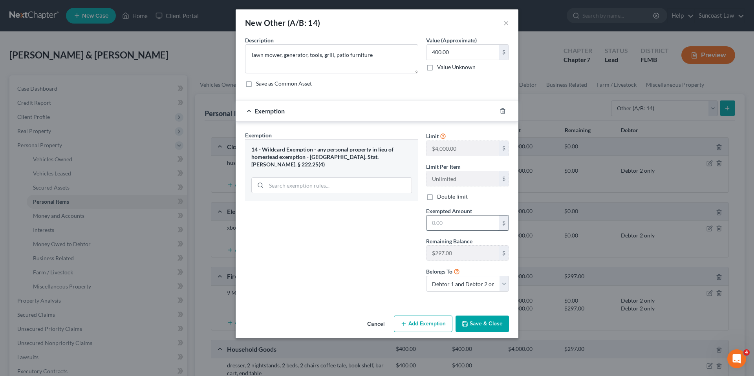
click at [455, 223] on input "text" at bounding box center [463, 223] width 73 height 15
type input "400.00"
click at [485, 319] on button "Save & Close" at bounding box center [482, 324] width 53 height 17
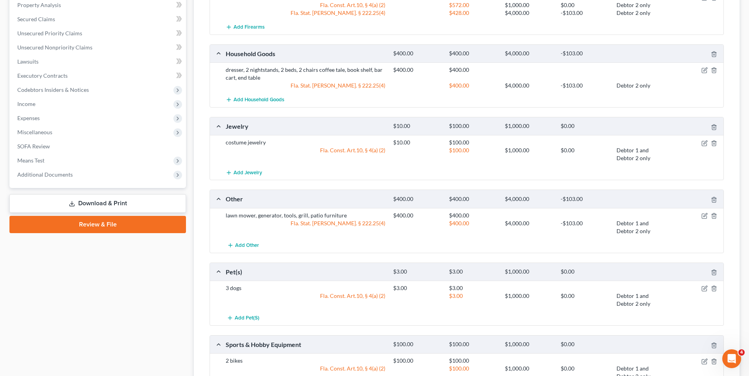
scroll to position [392, 0]
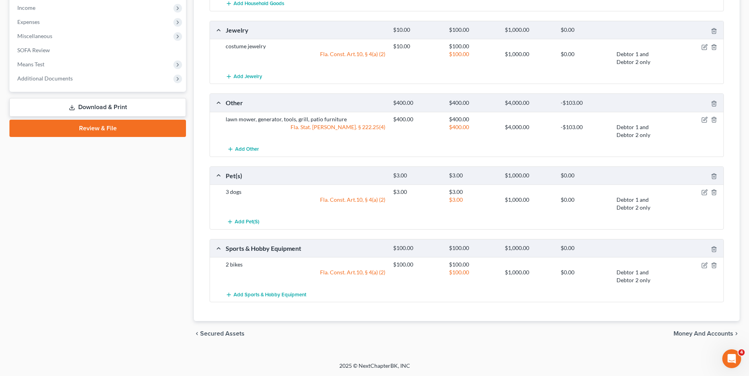
click at [696, 335] on span "Money and Accounts" at bounding box center [703, 334] width 60 height 6
click at [696, 335] on div "Vehicles Owned Vehicles Leased Secured Assets Personal Items Money and Accounts…" at bounding box center [466, 14] width 553 height 663
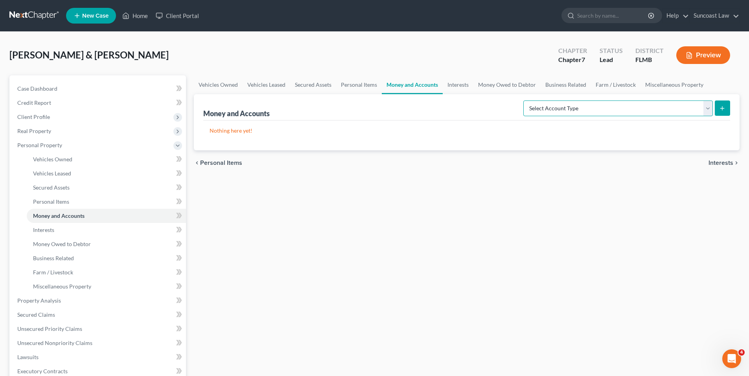
click at [709, 108] on select "Select Account Type Brokerage (A/B: 18, SOFA: 20) Cash on Hand (A/B: 16) Certif…" at bounding box center [617, 109] width 189 height 16
select select "checking"
click at [525, 101] on select "Select Account Type Brokerage (A/B: 18, SOFA: 20) Cash on Hand (A/B: 16) Certif…" at bounding box center [617, 109] width 189 height 16
click at [719, 110] on icon "submit" at bounding box center [722, 108] width 6 height 6
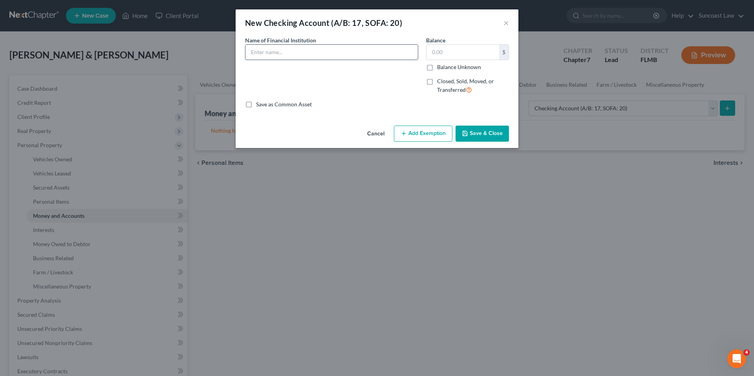
click at [346, 56] on input "text" at bounding box center [332, 52] width 172 height 15
type input "Truist *4030"
type input "92.31"
click at [429, 134] on button "Add Exemption" at bounding box center [423, 134] width 59 height 17
select select "2"
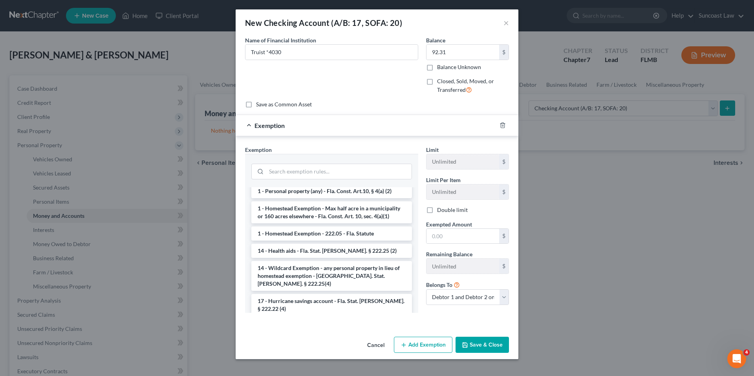
scroll to position [121, 0]
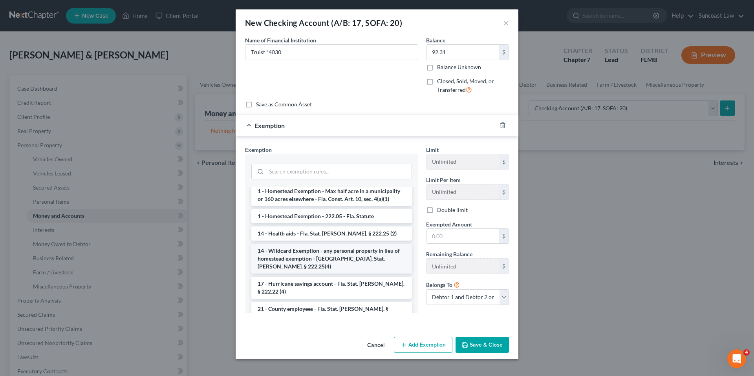
click at [321, 248] on li "14 - Wildcard Exemption - any personal property in lieu of homestead exemption …" at bounding box center [331, 259] width 161 height 30
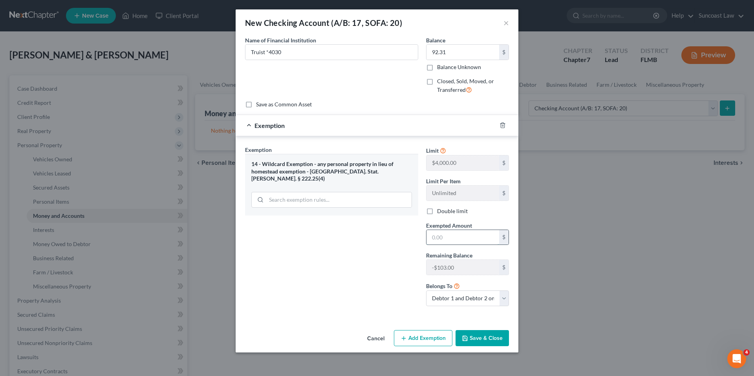
click at [457, 237] on input "text" at bounding box center [463, 237] width 73 height 15
type input "92.31"
click at [472, 296] on select "Debtor 1 only Debtor 2 only Debtor 1 and Debtor 2 only" at bounding box center [467, 299] width 83 height 16
click at [426, 291] on select "Debtor 1 only Debtor 2 only Debtor 1 and Debtor 2 only" at bounding box center [467, 299] width 83 height 16
click at [474, 299] on select "Debtor 1 only Debtor 2 only Debtor 1 and Debtor 2 only" at bounding box center [467, 299] width 83 height 16
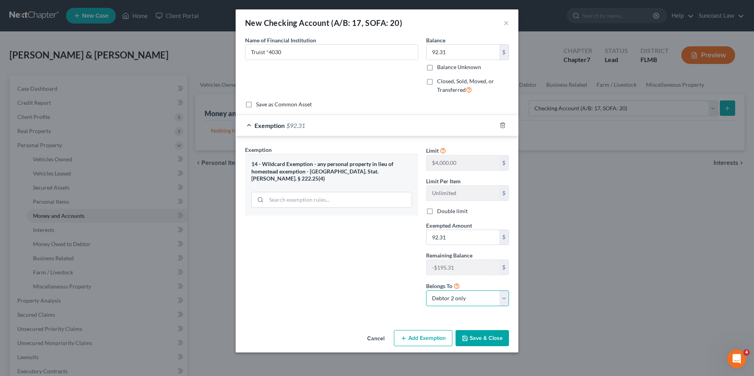
select select "2"
click at [426, 291] on select "Debtor 1 only Debtor 2 only Debtor 1 and Debtor 2 only" at bounding box center [467, 299] width 83 height 16
click at [437, 211] on label "Double limit" at bounding box center [452, 211] width 31 height 8
click at [440, 211] on input "Double limit" at bounding box center [442, 209] width 5 height 5
checkbox input "true"
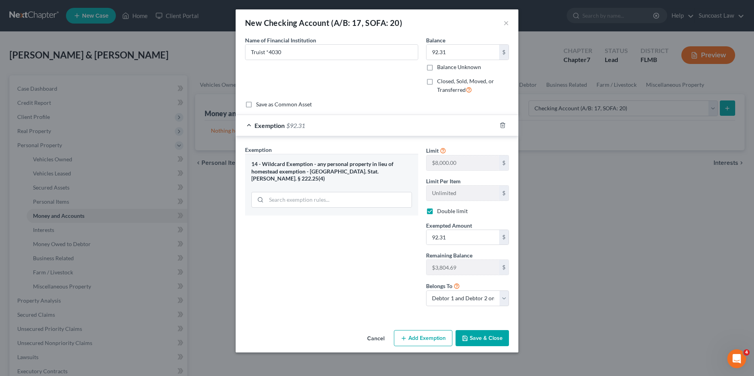
click at [487, 340] on button "Save & Close" at bounding box center [482, 338] width 53 height 17
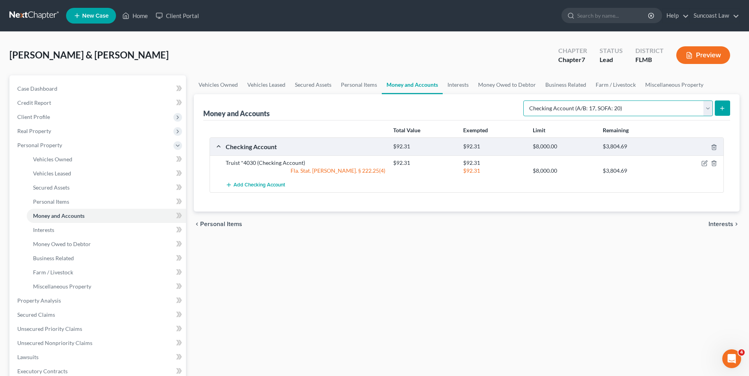
click at [705, 108] on select "Select Account Type Brokerage (A/B: 18, SOFA: 20) Cash on Hand (A/B: 16) Certif…" at bounding box center [617, 109] width 189 height 16
select select "savings"
click at [525, 101] on select "Select Account Type Brokerage (A/B: 18, SOFA: 20) Cash on Hand (A/B: 16) Certif…" at bounding box center [617, 109] width 189 height 16
click at [721, 113] on button "submit" at bounding box center [721, 108] width 15 height 15
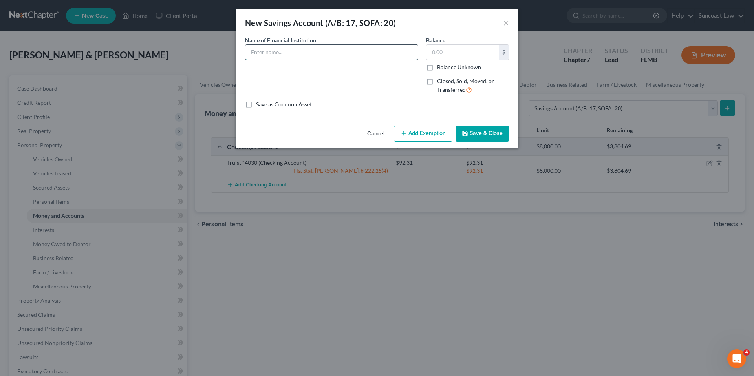
click at [321, 48] on input "text" at bounding box center [332, 52] width 172 height 15
type input "Truist *3849"
type input "13.12"
click at [428, 137] on button "Add Exemption" at bounding box center [423, 134] width 59 height 17
select select "2"
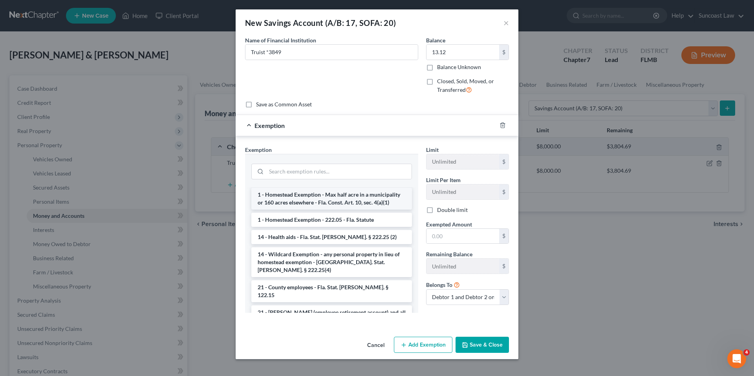
scroll to position [177, 0]
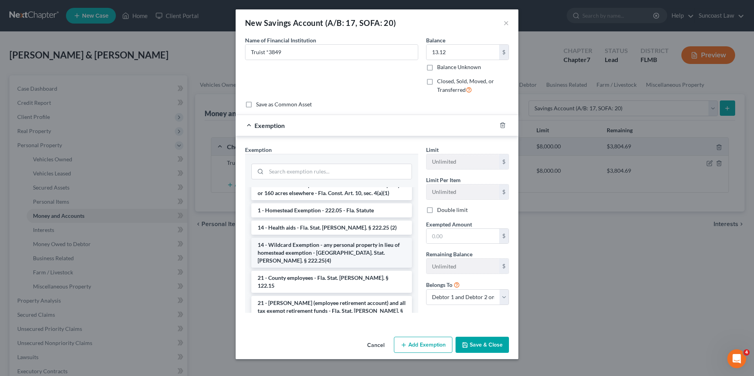
click at [351, 238] on li "14 - Wildcard Exemption - any personal property in lieu of homestead exemption …" at bounding box center [331, 253] width 161 height 30
checkbox input "true"
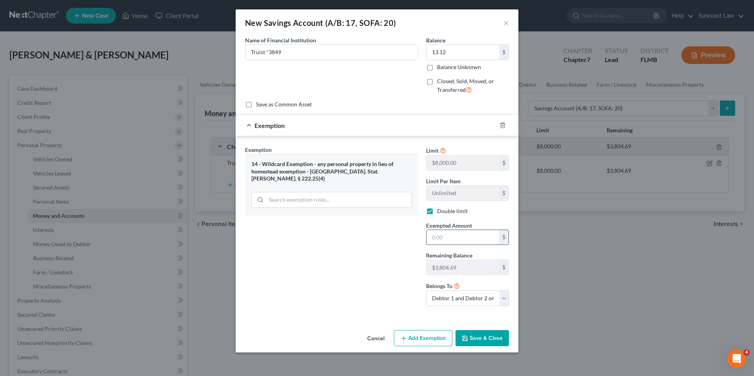
click at [448, 236] on input "text" at bounding box center [463, 237] width 73 height 15
type input "13.12"
click at [486, 343] on button "Save & Close" at bounding box center [482, 338] width 53 height 17
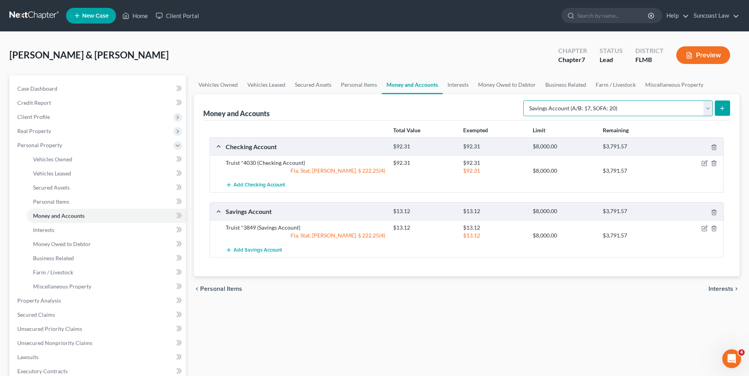
click at [710, 110] on select "Select Account Type Brokerage (A/B: 18, SOFA: 20) Cash on Hand (A/B: 16) Certif…" at bounding box center [617, 109] width 189 height 16
select select "checking"
click at [525, 101] on select "Select Account Type Brokerage (A/B: 18, SOFA: 20) Cash on Hand (A/B: 16) Certif…" at bounding box center [617, 109] width 189 height 16
click at [721, 106] on icon "submit" at bounding box center [722, 108] width 6 height 6
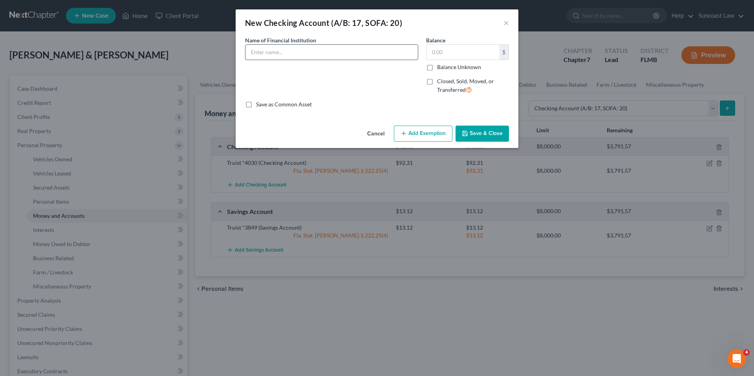
click at [360, 60] on div "Name of Financial Institution *" at bounding box center [331, 68] width 181 height 64
click at [360, 59] on input "text" at bounding box center [332, 52] width 172 height 15
type input "truist *4188"
type input "5,334.21"
click at [417, 137] on button "Add Exemption" at bounding box center [423, 134] width 59 height 17
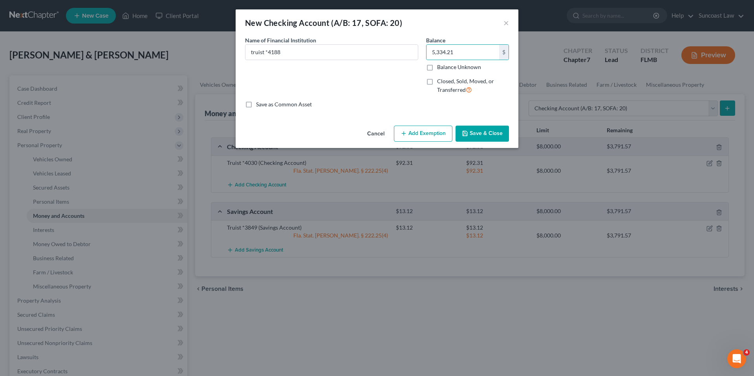
select select "2"
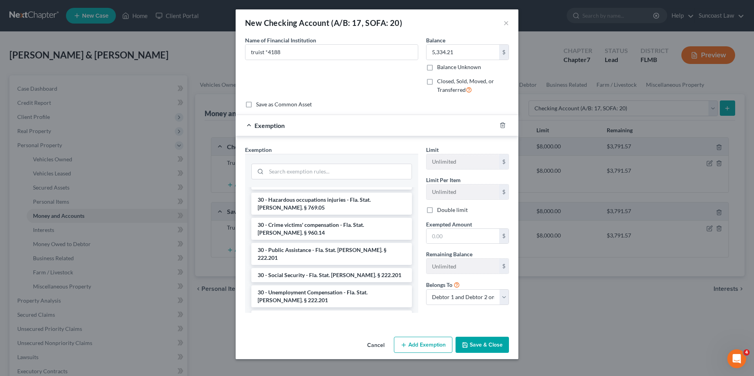
scroll to position [577, 0]
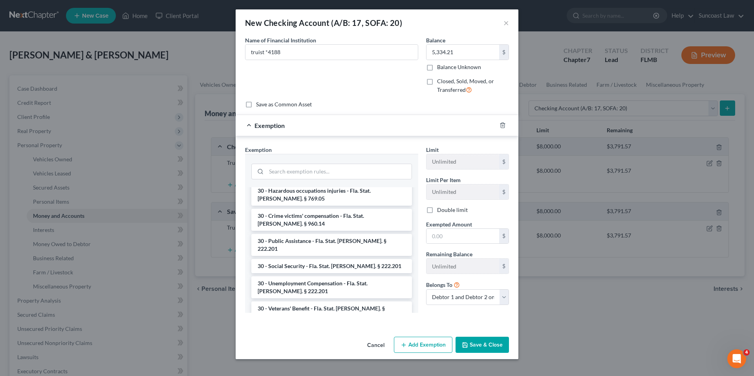
click at [315, 352] on li "30 - Wages - for heads of family earning up to $750 per week - Fla. Stat. [PERS…" at bounding box center [331, 363] width 161 height 22
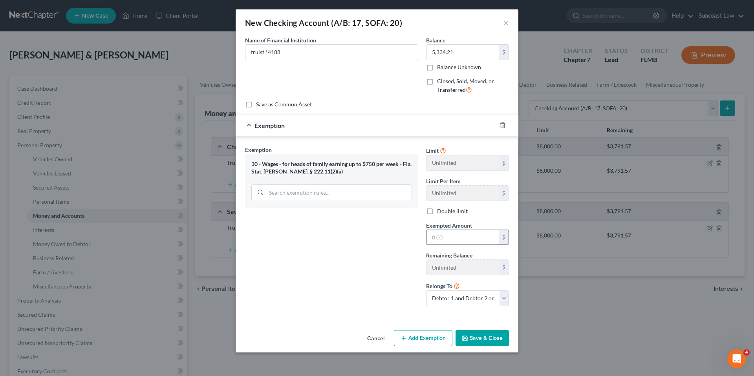
click at [459, 233] on input "text" at bounding box center [463, 237] width 73 height 15
type input "5,334.21"
click at [490, 336] on button "Save & Close" at bounding box center [482, 338] width 53 height 17
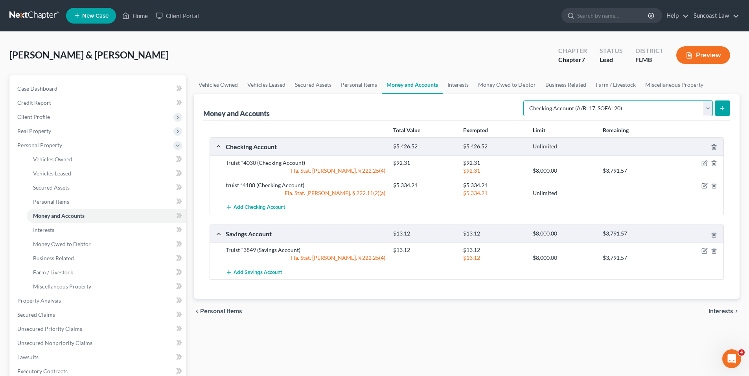
click at [710, 108] on select "Select Account Type Brokerage (A/B: 18, SOFA: 20) Cash on Hand (A/B: 16) Certif…" at bounding box center [617, 109] width 189 height 16
click at [525, 101] on select "Select Account Type Brokerage (A/B: 18, SOFA: 20) Cash on Hand (A/B: 16) Certif…" at bounding box center [617, 109] width 189 height 16
click at [709, 109] on select "Select Account Type Brokerage (A/B: 18, SOFA: 20) Cash on Hand (A/B: 16) Certif…" at bounding box center [617, 109] width 189 height 16
select select "savings"
click at [525, 101] on select "Select Account Type Brokerage (A/B: 18, SOFA: 20) Cash on Hand (A/B: 16) Certif…" at bounding box center [617, 109] width 189 height 16
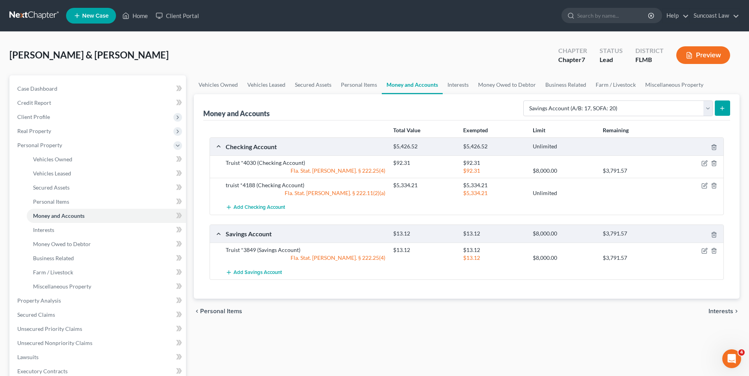
click at [721, 106] on icon "submit" at bounding box center [722, 108] width 6 height 6
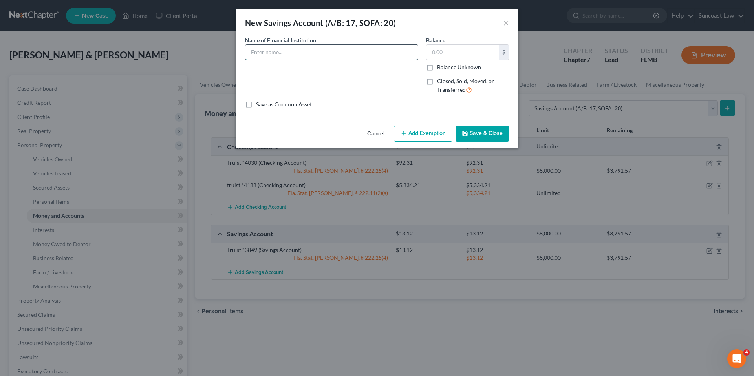
click at [341, 54] on input "text" at bounding box center [332, 52] width 172 height 15
type input "truist *5559 Homestead funds from sale of home"
click at [445, 53] on input "text" at bounding box center [463, 52] width 73 height 15
type input "34,108.72"
click at [422, 138] on button "Add Exemption" at bounding box center [423, 134] width 59 height 17
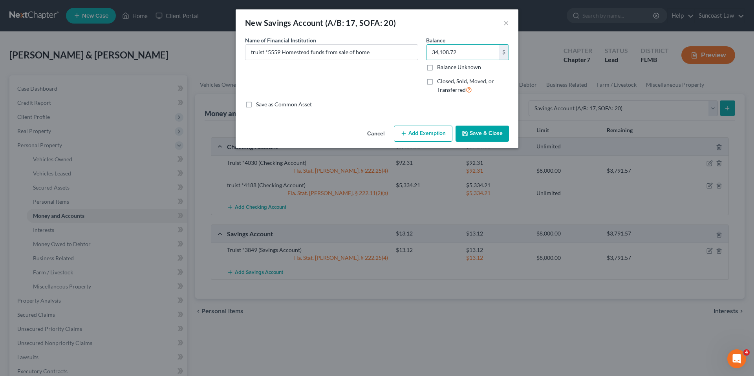
select select "2"
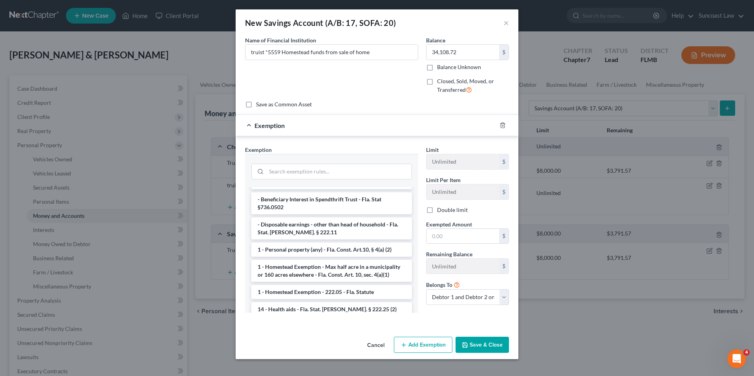
scroll to position [97, 0]
click at [343, 284] on li "1 - Homestead Exemption - 222.05 - Fla. Statute" at bounding box center [331, 291] width 161 height 14
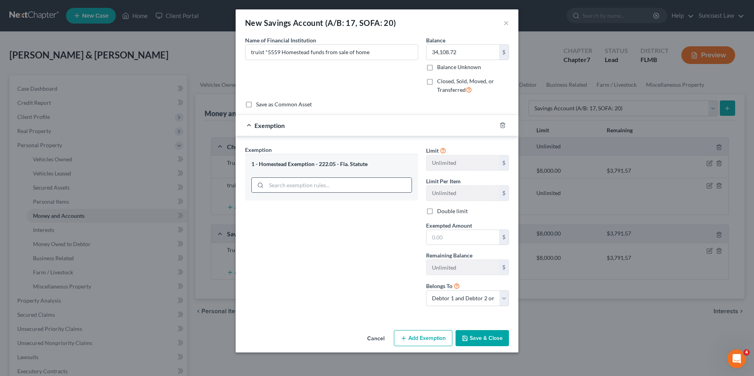
click at [322, 184] on input "search" at bounding box center [338, 185] width 145 height 15
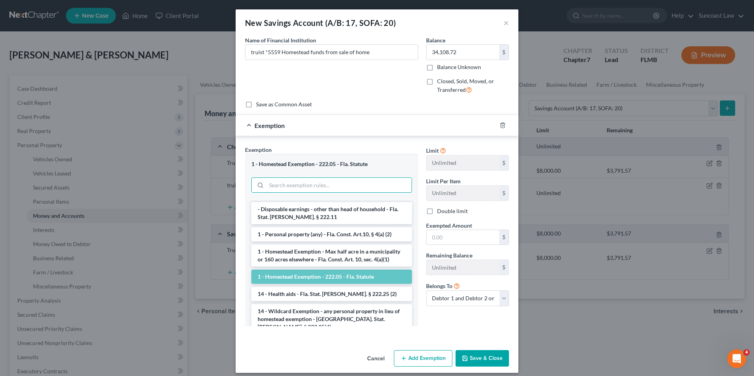
scroll to position [126, 0]
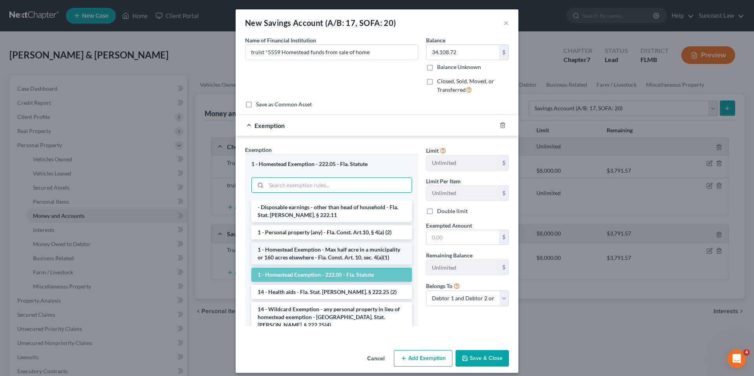
click at [316, 243] on li "1 - Homestead Exemption - Max half acre in a municipality or 160 acres elsewher…" at bounding box center [331, 254] width 161 height 22
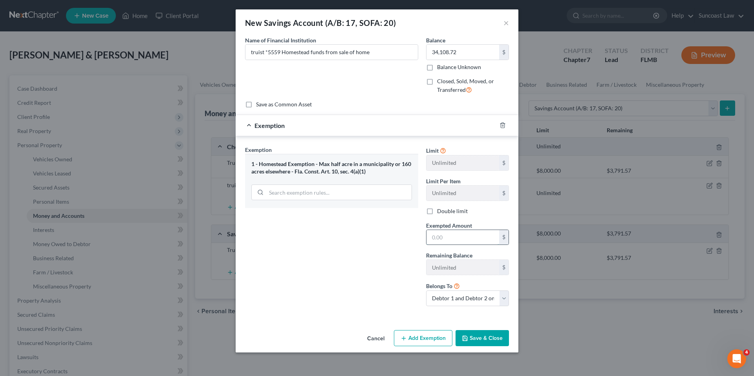
click at [456, 232] on input "text" at bounding box center [463, 237] width 73 height 15
type input "34,108.72"
click at [488, 341] on button "Save & Close" at bounding box center [482, 338] width 53 height 17
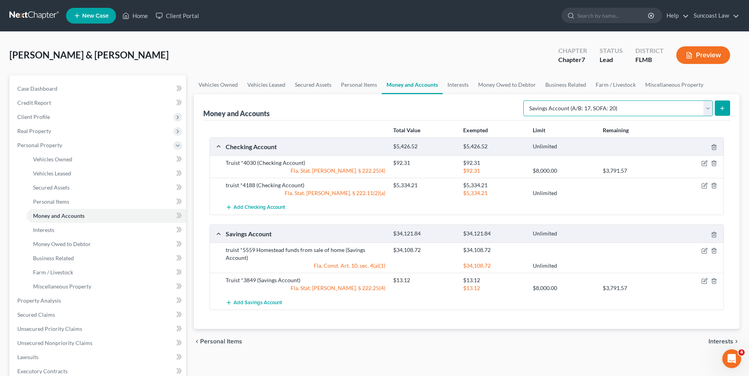
click at [708, 108] on select "Select Account Type Brokerage (A/B: 18, SOFA: 20) Cash on Hand (A/B: 16) Certif…" at bounding box center [617, 109] width 189 height 16
click at [723, 110] on icon "submit" at bounding box center [722, 108] width 6 height 6
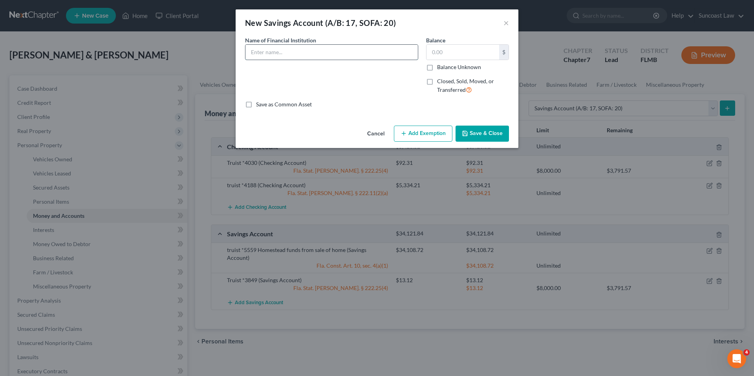
click at [357, 55] on input "text" at bounding box center [332, 52] width 172 height 15
type input "one bank *1812"
type input "606.29"
click at [424, 136] on button "Add Exemption" at bounding box center [423, 134] width 59 height 17
select select "2"
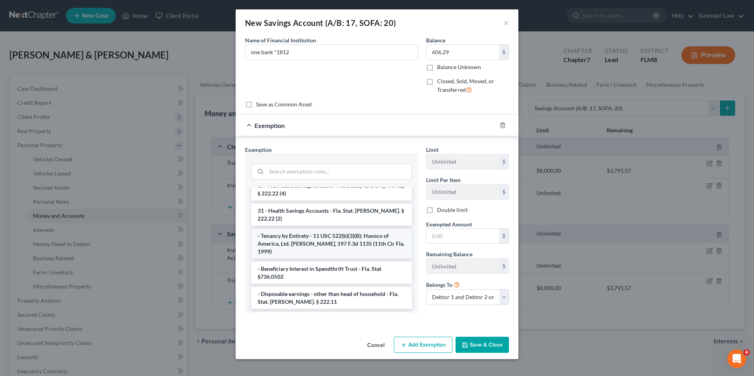
scroll to position [0, 0]
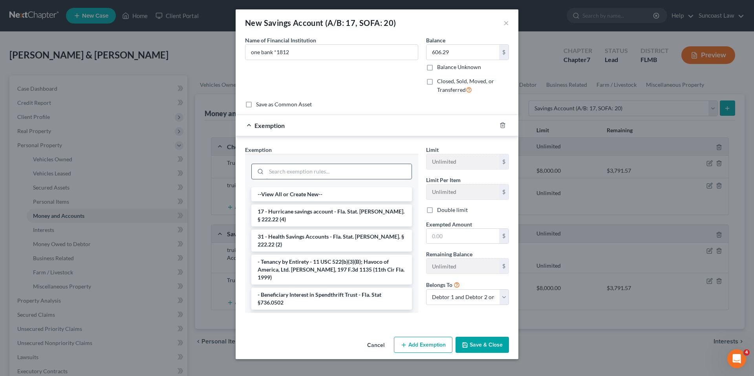
click at [330, 167] on input "search" at bounding box center [338, 171] width 145 height 15
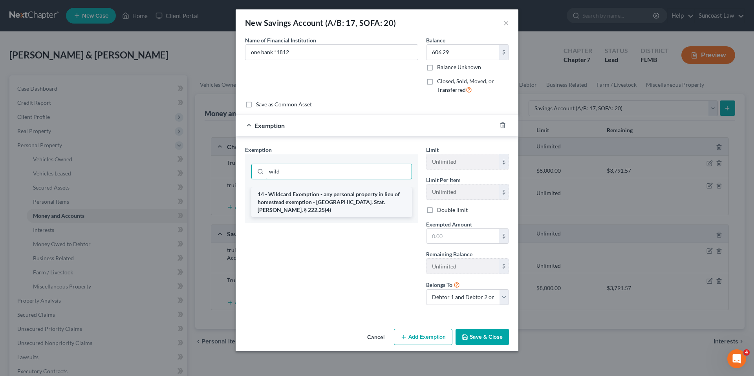
type input "wild"
click at [360, 200] on li "14 - Wildcard Exemption - any personal property in lieu of homestead exemption …" at bounding box center [331, 202] width 161 height 30
checkbox input "true"
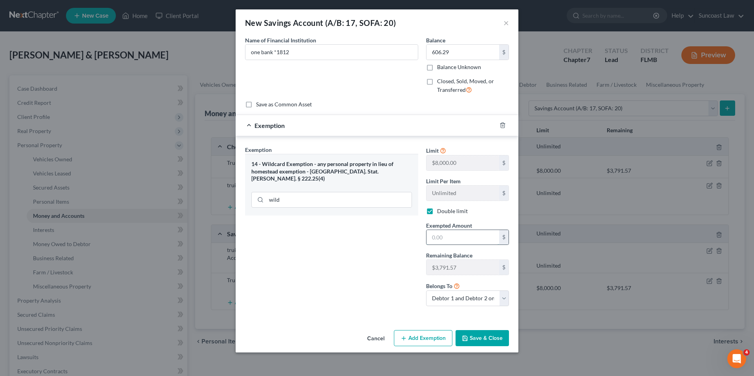
click at [442, 235] on input "text" at bounding box center [463, 237] width 73 height 15
type input "606.29"
click at [491, 337] on button "Save & Close" at bounding box center [482, 338] width 53 height 17
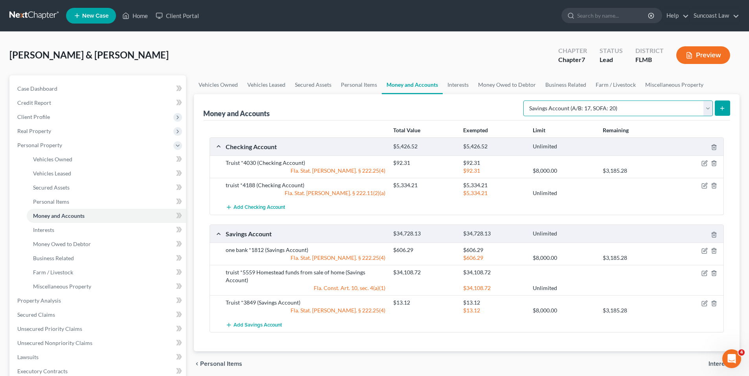
click at [707, 108] on select "Select Account Type Brokerage (A/B: 18, SOFA: 20) Cash on Hand (A/B: 16) Certif…" at bounding box center [617, 109] width 189 height 16
select select "checking"
click at [525, 101] on select "Select Account Type Brokerage (A/B: 18, SOFA: 20) Cash on Hand (A/B: 16) Certif…" at bounding box center [617, 109] width 189 height 16
click at [725, 110] on icon "submit" at bounding box center [722, 108] width 6 height 6
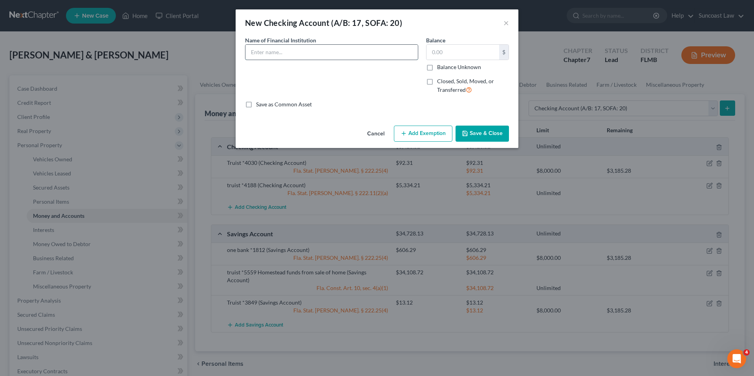
click at [359, 50] on input "text" at bounding box center [332, 52] width 172 height 15
type input "One Bank *1811"
type input "642.41"
click at [418, 130] on button "Add Exemption" at bounding box center [423, 134] width 59 height 17
select select "2"
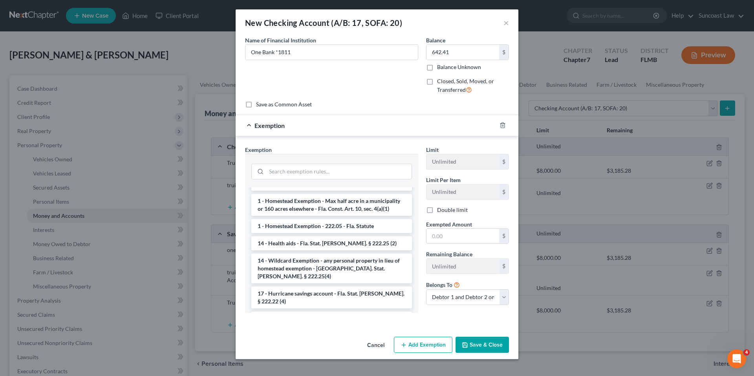
scroll to position [139, 0]
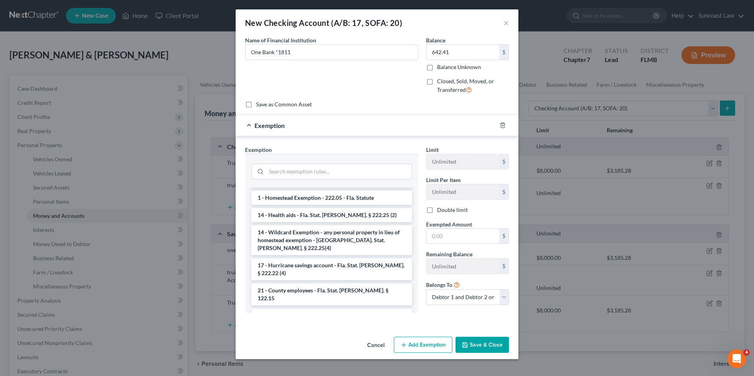
drag, startPoint x: 331, startPoint y: 232, endPoint x: 354, endPoint y: 232, distance: 23.2
click at [331, 232] on li "14 - Wildcard Exemption - any personal property in lieu of homestead exemption …" at bounding box center [331, 241] width 161 height 30
checkbox input "true"
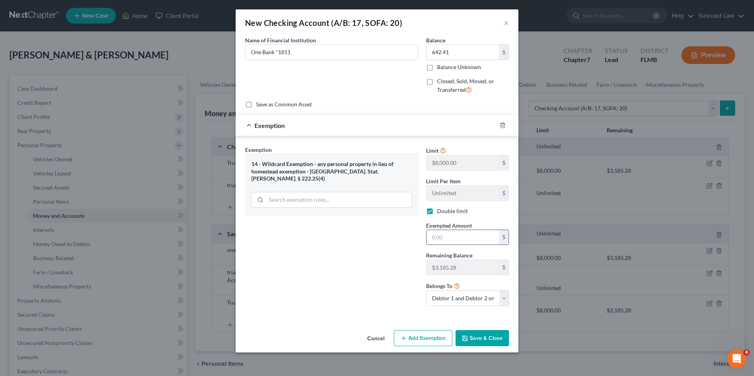
click at [455, 239] on input "text" at bounding box center [463, 237] width 73 height 15
type input "642.41"
click at [485, 339] on button "Save & Close" at bounding box center [482, 338] width 53 height 17
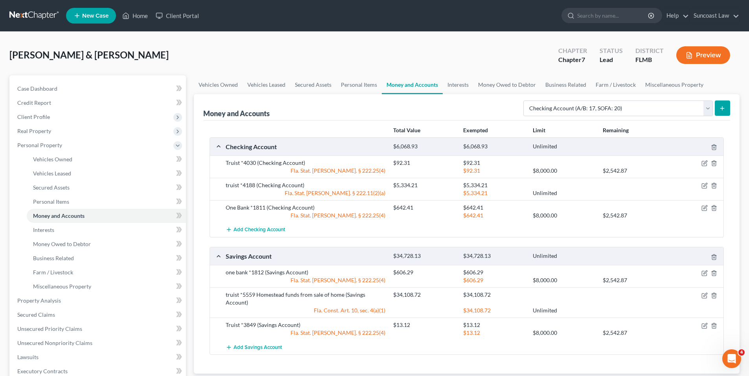
click at [721, 109] on icon "submit" at bounding box center [722, 108] width 6 height 6
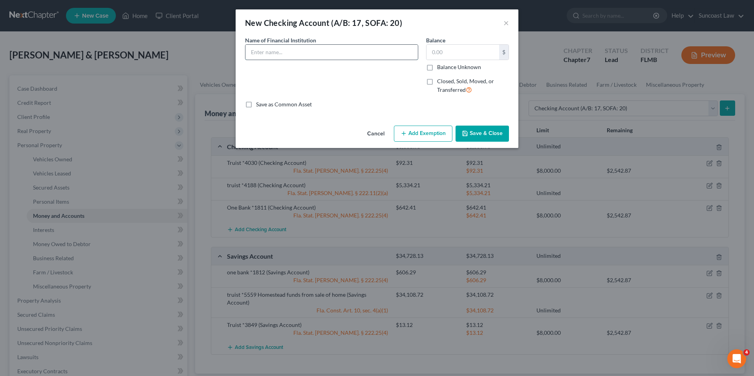
click at [287, 50] on input "text" at bounding box center [332, 52] width 172 height 15
type input "One bank Auto Save"
type input "01,814"
click at [343, 51] on input "One bank Auto Save" at bounding box center [332, 52] width 172 height 15
type input "One bank Auto Save *1812"
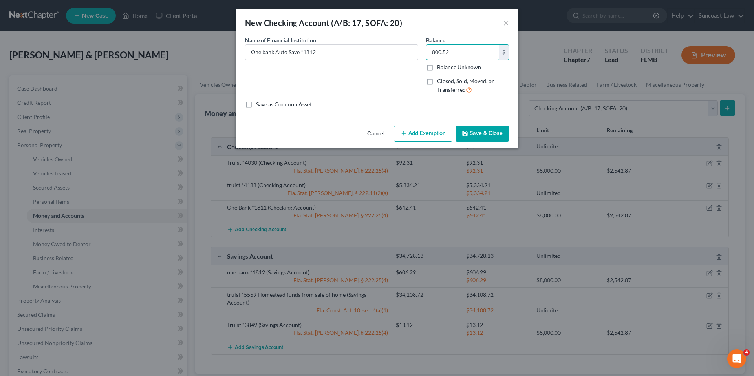
type input "800.52"
click at [417, 136] on button "Add Exemption" at bounding box center [423, 134] width 59 height 17
select select "2"
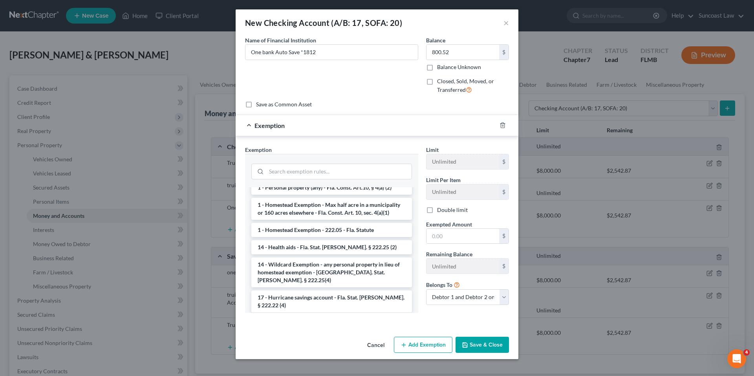
scroll to position [108, 0]
click at [322, 259] on li "14 - Wildcard Exemption - any personal property in lieu of homestead exemption …" at bounding box center [331, 272] width 161 height 30
checkbox input "true"
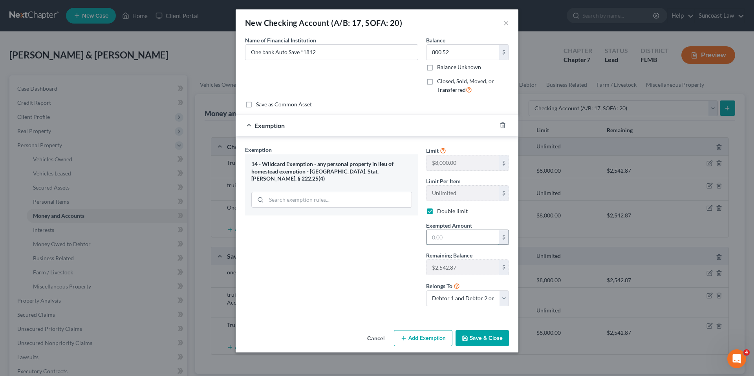
click at [441, 236] on input "text" at bounding box center [463, 237] width 73 height 15
type input "800.52"
click at [487, 338] on button "Save & Close" at bounding box center [482, 338] width 53 height 17
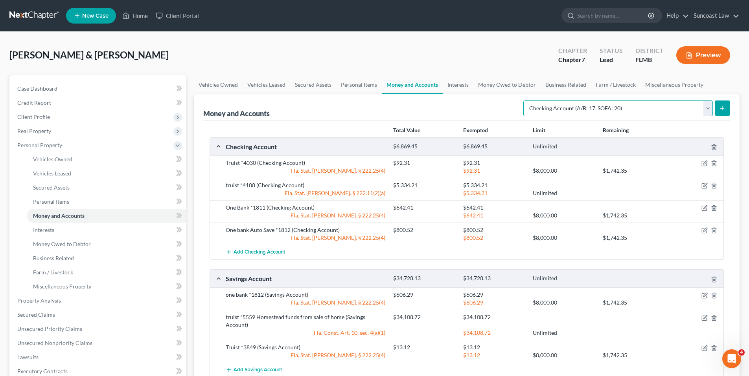
click at [708, 110] on select "Select Account Type Brokerage (A/B: 18, SOFA: 20) Cash on Hand (A/B: 16) Certif…" at bounding box center [617, 109] width 189 height 16
click at [525, 101] on select "Select Account Type Brokerage (A/B: 18, SOFA: 20) Cash on Hand (A/B: 16) Certif…" at bounding box center [617, 109] width 189 height 16
click at [722, 107] on line "submit" at bounding box center [722, 108] width 0 height 4
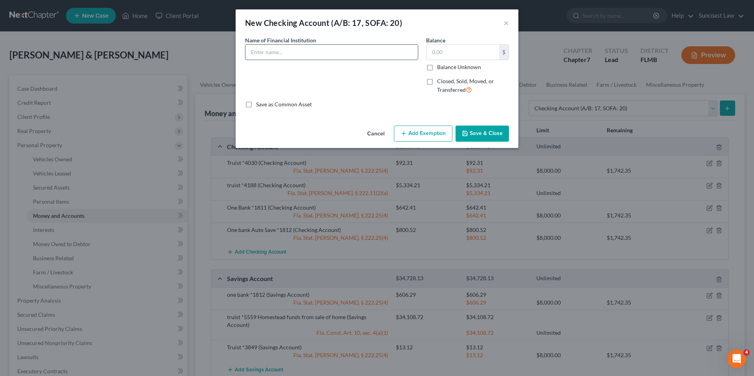
drag, startPoint x: 334, startPoint y: 53, endPoint x: 339, endPoint y: 50, distance: 5.3
click at [334, 53] on input "text" at bounding box center [332, 52] width 172 height 15
type input "Lyft"
type input "49.42"
click at [420, 132] on button "Add Exemption" at bounding box center [423, 134] width 59 height 17
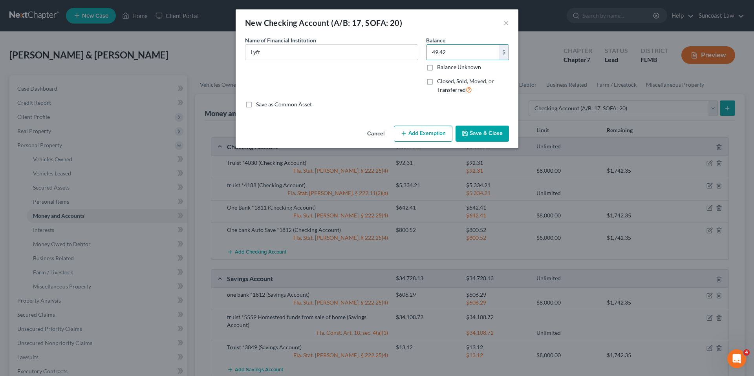
select select "2"
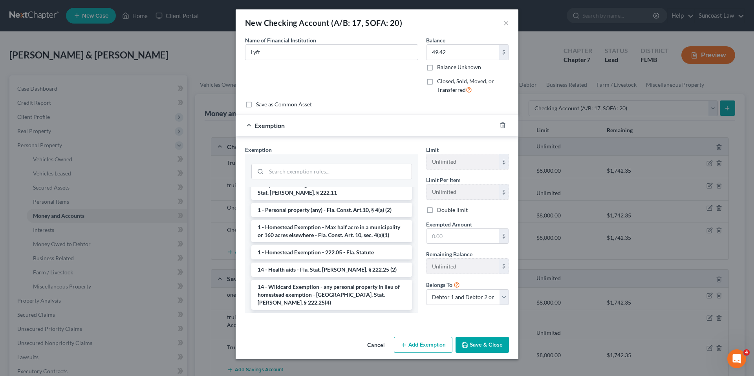
scroll to position [123, 0]
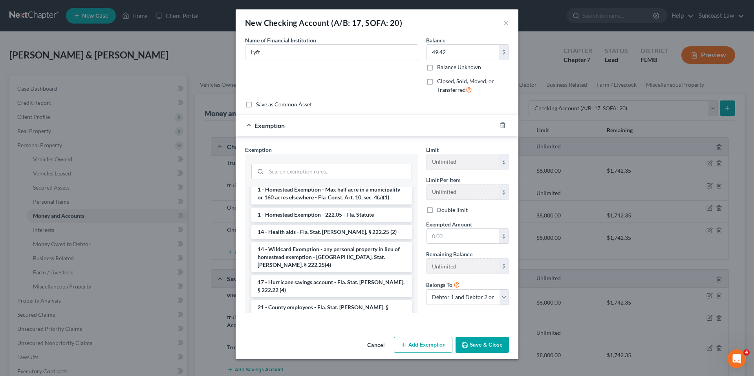
drag, startPoint x: 328, startPoint y: 242, endPoint x: 398, endPoint y: 243, distance: 69.9
click at [329, 242] on li "14 - Wildcard Exemption - any personal property in lieu of homestead exemption …" at bounding box center [331, 257] width 161 height 30
checkbox input "true"
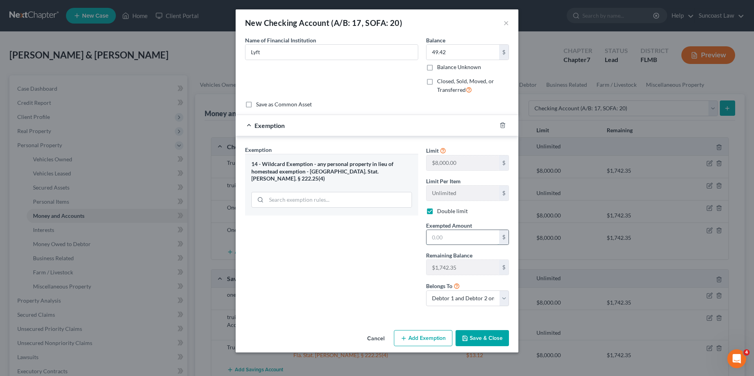
click at [445, 241] on input "text" at bounding box center [463, 237] width 73 height 15
type input "49.42"
click at [476, 337] on button "Save & Close" at bounding box center [482, 338] width 53 height 17
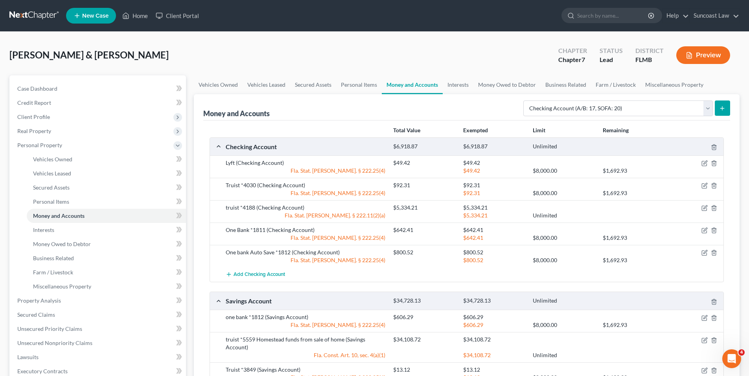
click at [725, 109] on icon "submit" at bounding box center [722, 108] width 6 height 6
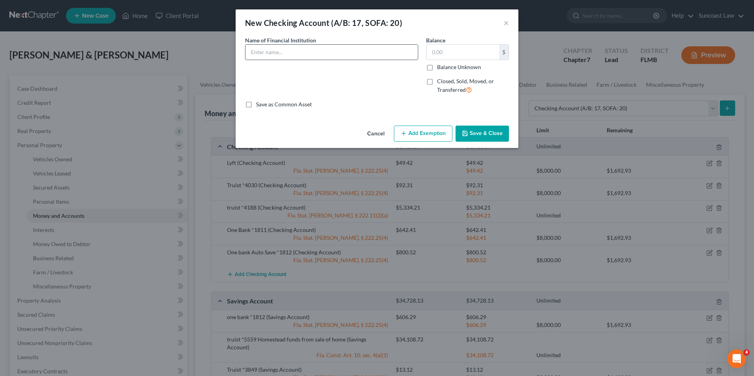
click at [340, 56] on input "text" at bounding box center [332, 52] width 172 height 15
type input "Uber"
type input "50.37"
click at [439, 128] on button "Add Exemption" at bounding box center [423, 134] width 59 height 17
select select "2"
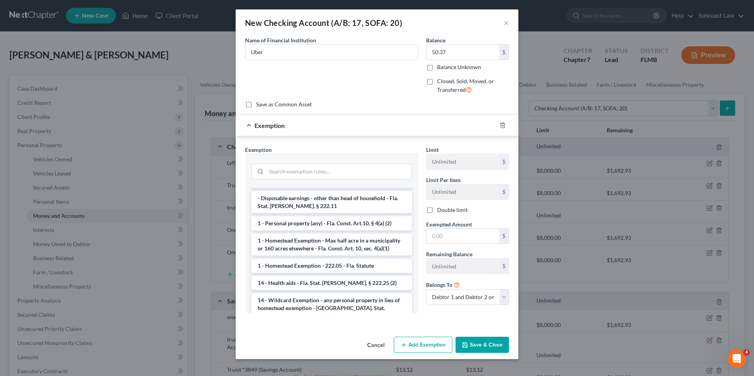
scroll to position [165, 0]
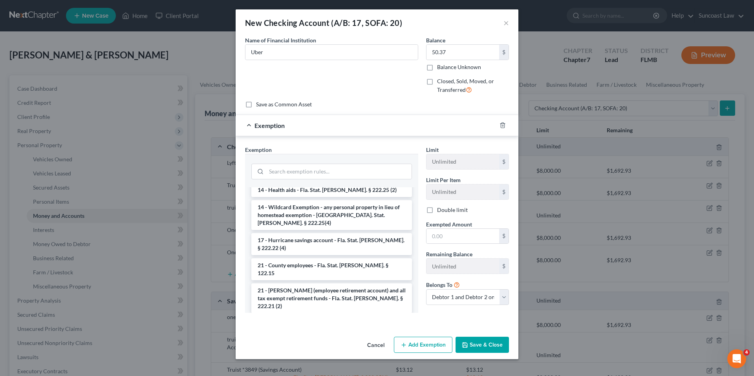
drag, startPoint x: 347, startPoint y: 200, endPoint x: 419, endPoint y: 213, distance: 73.1
click at [348, 200] on li "14 - Wildcard Exemption - any personal property in lieu of homestead exemption …" at bounding box center [331, 215] width 161 height 30
checkbox input "true"
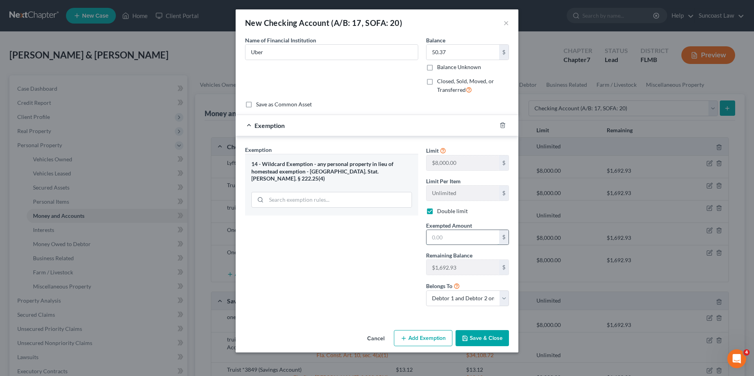
click at [457, 241] on input "text" at bounding box center [463, 237] width 73 height 15
type input "50.37"
click at [473, 336] on button "Save & Close" at bounding box center [482, 338] width 53 height 17
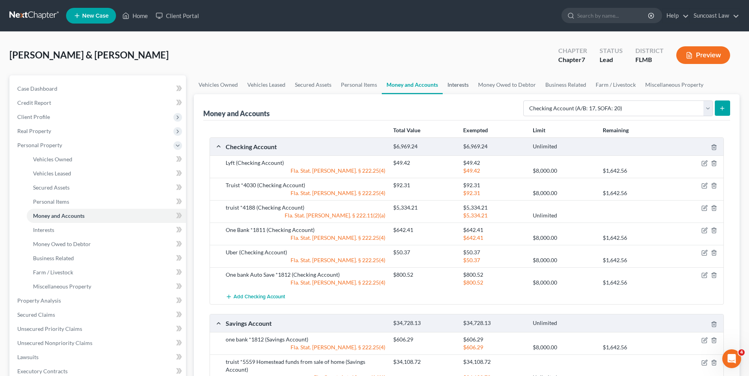
click at [459, 86] on link "Interests" at bounding box center [457, 84] width 31 height 19
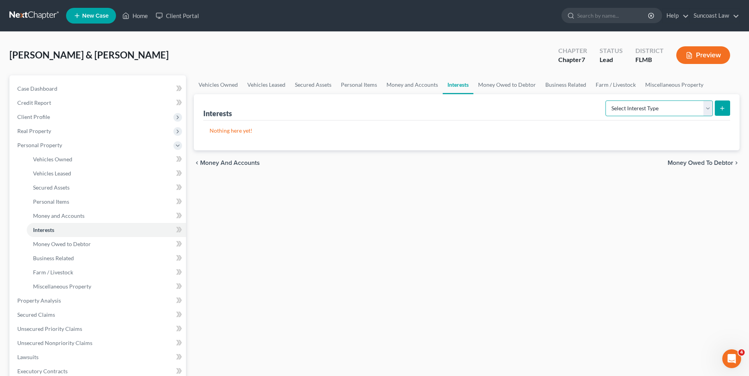
click at [708, 108] on select "Select Interest Type 401K (A/B: 21) Annuity (A/B: 23) Bond (A/B: 18) Education …" at bounding box center [658, 109] width 107 height 16
click at [716, 108] on button "submit" at bounding box center [721, 108] width 15 height 15
click at [710, 109] on select "Select Interest Type 401K (A/B: 21) Annuity (A/B: 23) Bond (A/B: 18) Education …" at bounding box center [658, 109] width 107 height 16
select select "401k"
click at [606, 101] on select "Select Interest Type 401K (A/B: 21) Annuity (A/B: 23) Bond (A/B: 18) Education …" at bounding box center [658, 109] width 107 height 16
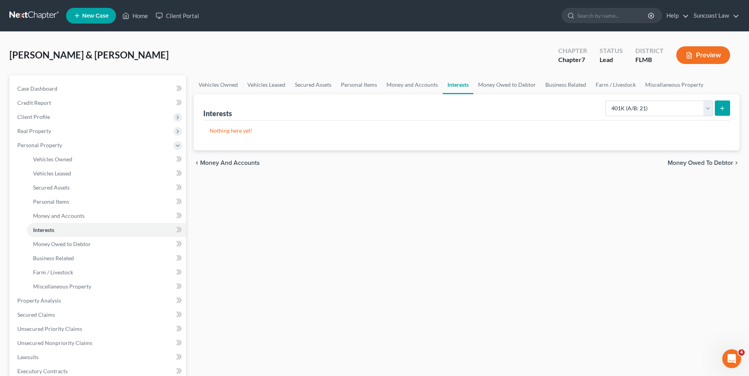
click at [728, 108] on button "submit" at bounding box center [721, 108] width 15 height 15
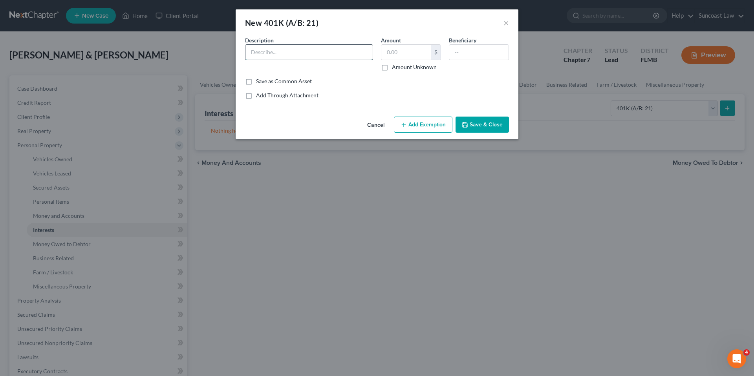
click at [288, 55] on input "text" at bounding box center [309, 52] width 127 height 15
type input "Walmart 401K"
type input "33,256.79"
click at [413, 125] on button "Add Exemption" at bounding box center [423, 125] width 59 height 17
select select "2"
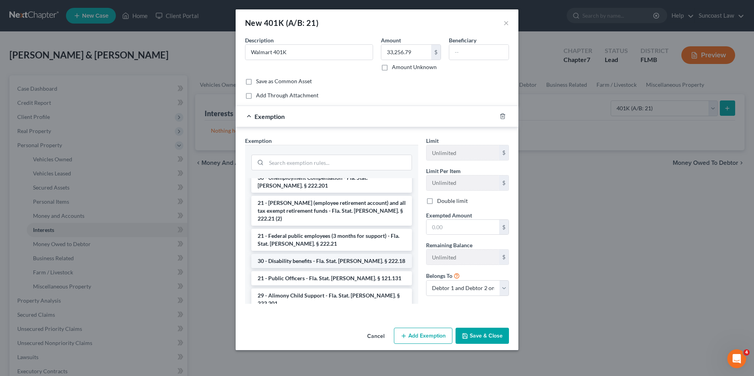
scroll to position [128, 0]
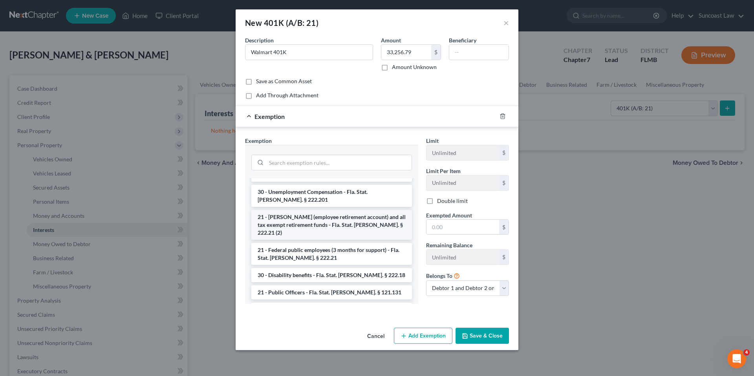
click at [374, 210] on li "21 - [PERSON_NAME] (employee retirement account) and all tax exempt retirement …" at bounding box center [331, 225] width 161 height 30
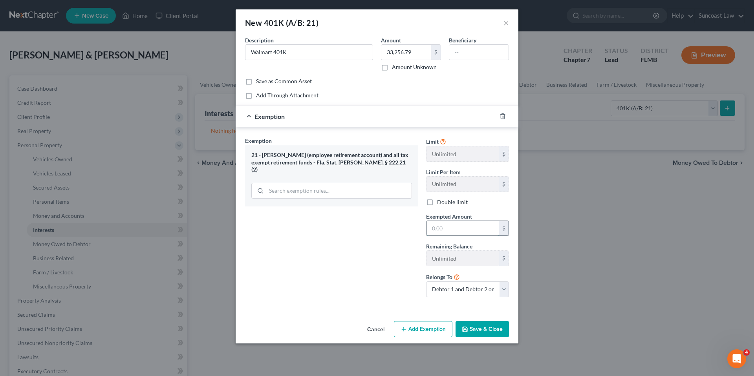
click at [456, 235] on input "text" at bounding box center [463, 228] width 73 height 15
type input "33,256.79"
click at [489, 329] on button "Save & Close" at bounding box center [482, 329] width 53 height 17
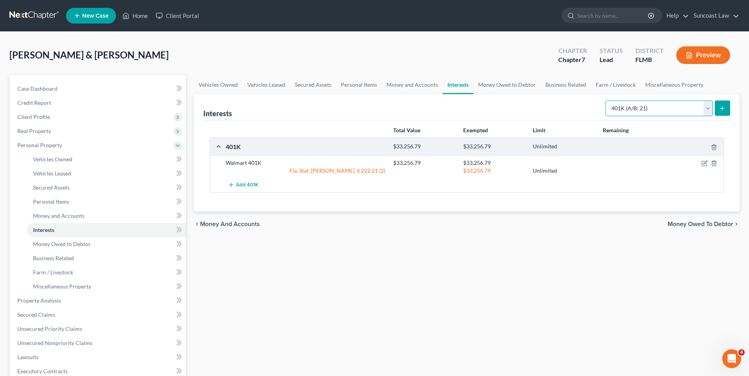
click at [710, 110] on select "Select Interest Type 401K (A/B: 21) Annuity (A/B: 23) Bond (A/B: 18) Education …" at bounding box center [658, 109] width 107 height 16
select select "term_life_insurance"
click at [606, 101] on select "Select Interest Type 401K (A/B: 21) Annuity (A/B: 23) Bond (A/B: 18) Education …" at bounding box center [658, 109] width 107 height 16
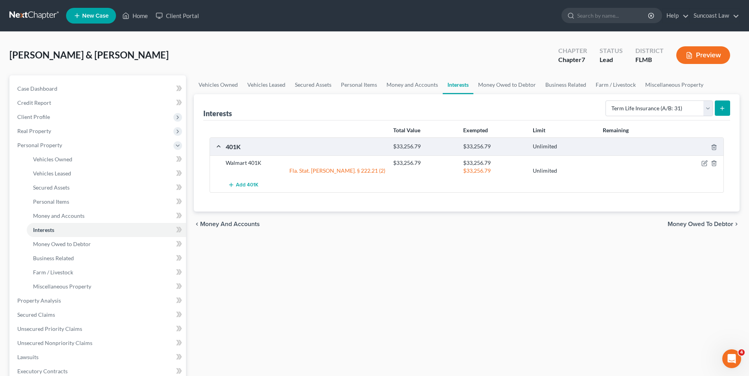
click at [725, 108] on button "submit" at bounding box center [721, 108] width 15 height 15
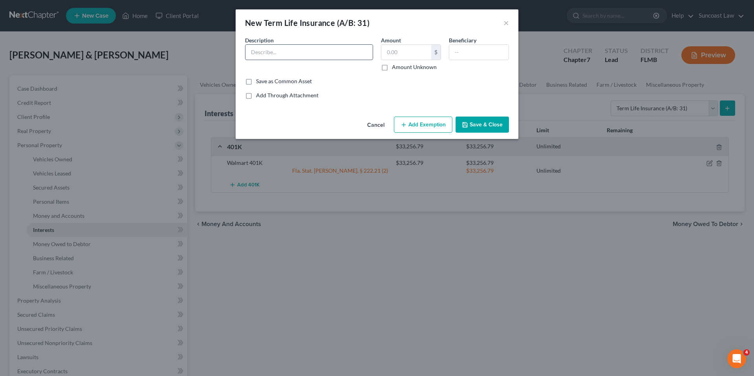
click at [362, 55] on input "text" at bounding box center [309, 52] width 127 height 15
type input "Life INSurance through employer death benefits 250000"
type input "0.00"
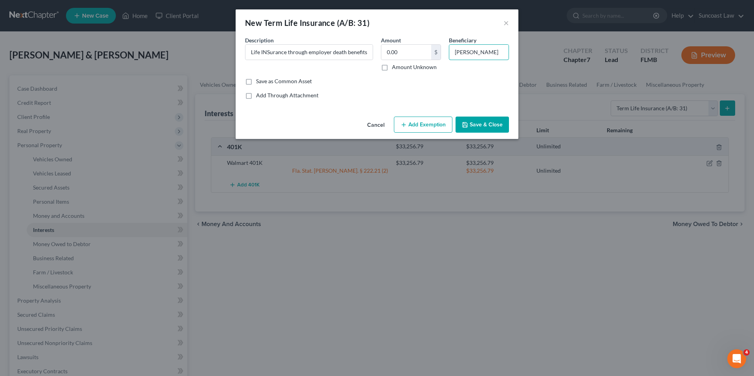
type input "[PERSON_NAME]"
click at [425, 123] on button "Add Exemption" at bounding box center [423, 125] width 59 height 17
select select "2"
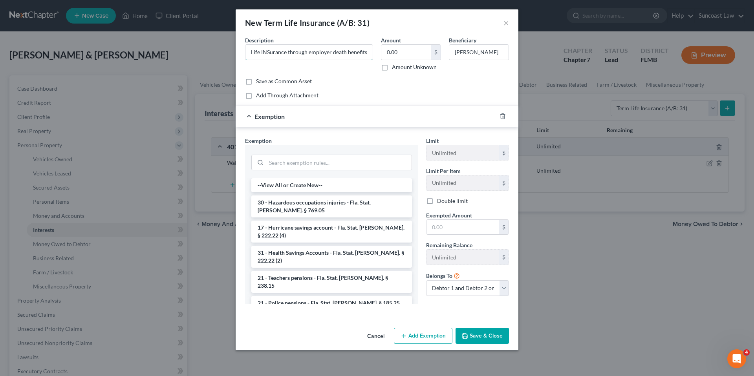
drag, startPoint x: 269, startPoint y: 53, endPoint x: 360, endPoint y: 69, distance: 92.1
click at [269, 53] on input "Life INSurance through employer death benefits 250000" at bounding box center [309, 52] width 127 height 15
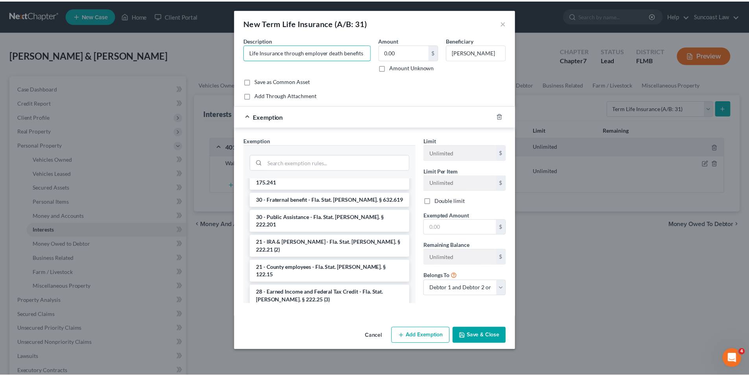
scroll to position [506, 0]
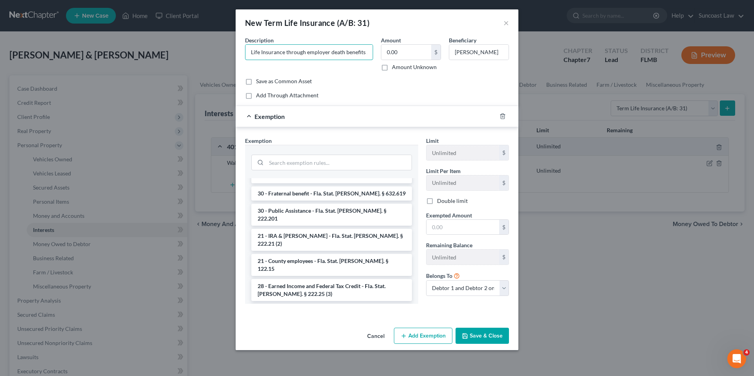
type input "Life Insurance through employer death benefits 250000"
click at [347, 305] on li "31 - Life Insurance (proceeds) - Fla. Stat. [PERSON_NAME]. § 222.13" at bounding box center [331, 316] width 161 height 22
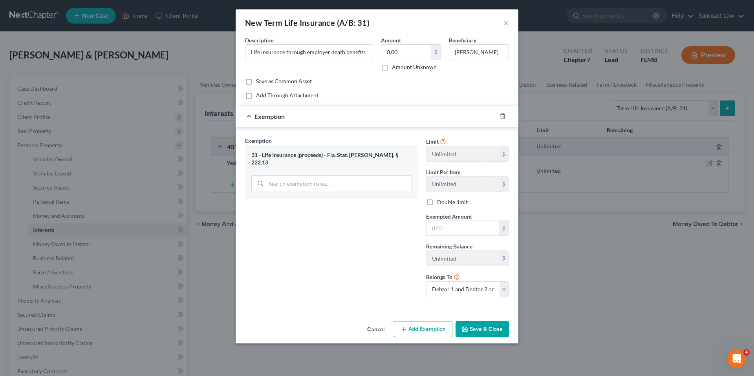
click at [479, 331] on button "Save & Close" at bounding box center [482, 329] width 53 height 17
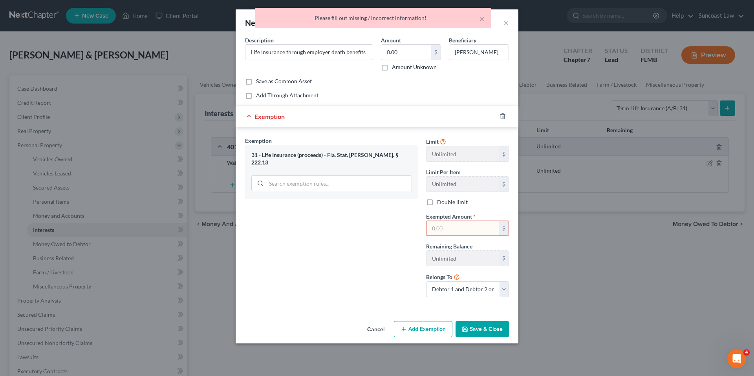
click at [457, 230] on input "text" at bounding box center [463, 228] width 73 height 15
type input "1"
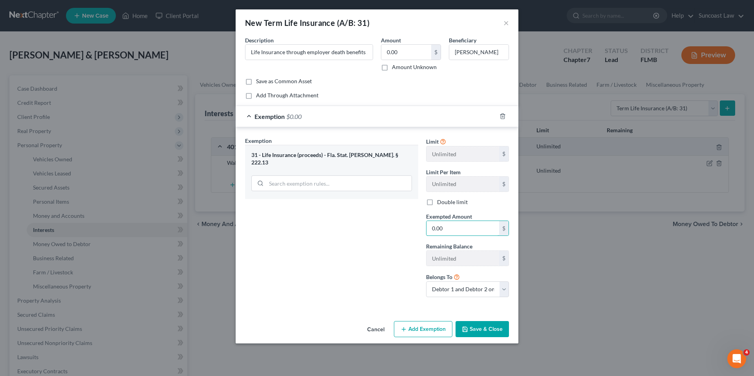
type input "0.00"
click at [478, 330] on button "Save & Close" at bounding box center [482, 329] width 53 height 17
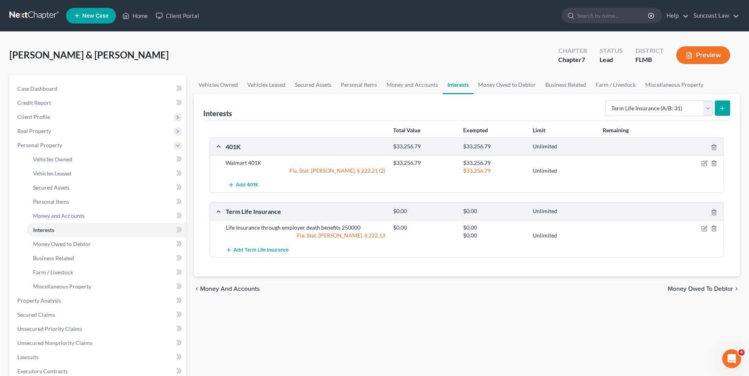
click at [697, 290] on span "Money Owed to Debtor" at bounding box center [700, 289] width 66 height 6
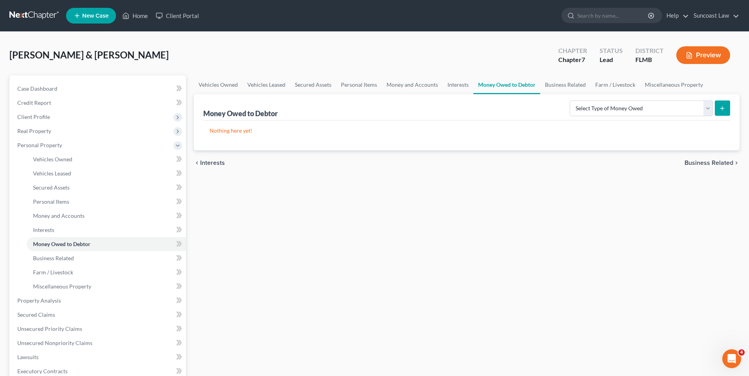
click at [709, 160] on span "Business Related" at bounding box center [708, 163] width 49 height 6
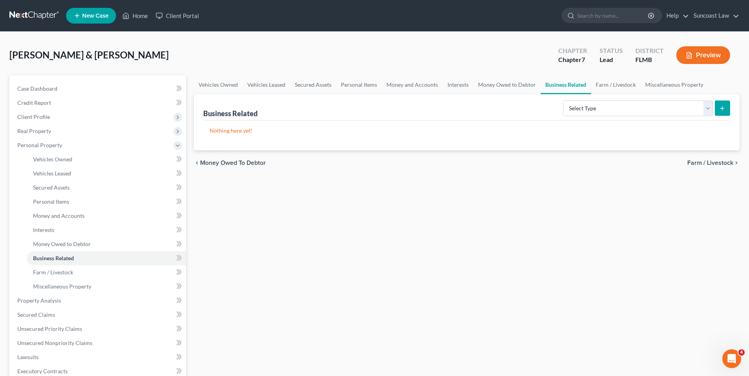
click at [708, 165] on span "Farm / Livestock" at bounding box center [710, 163] width 46 height 6
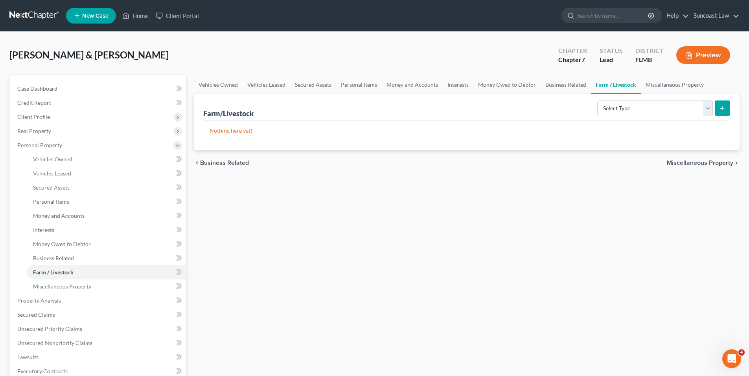
click at [708, 165] on span "Miscellaneous Property" at bounding box center [699, 163] width 66 height 6
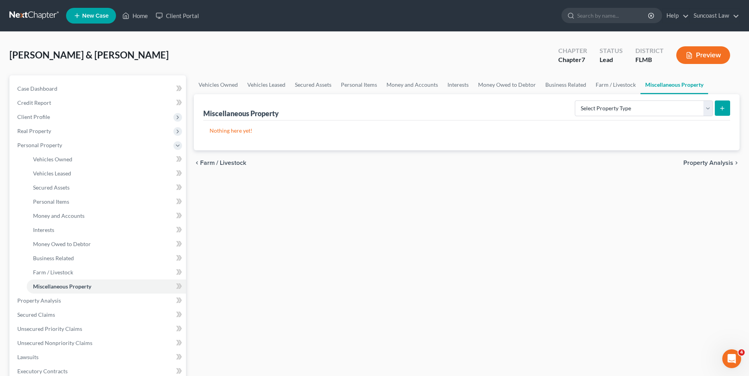
click at [708, 165] on span "Property Analysis" at bounding box center [708, 163] width 50 height 6
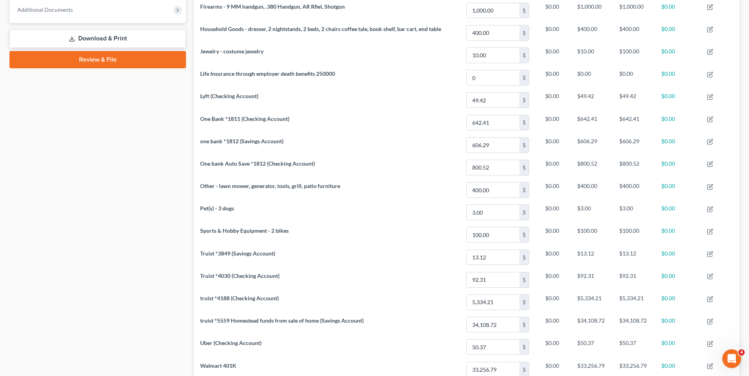
scroll to position [401, 0]
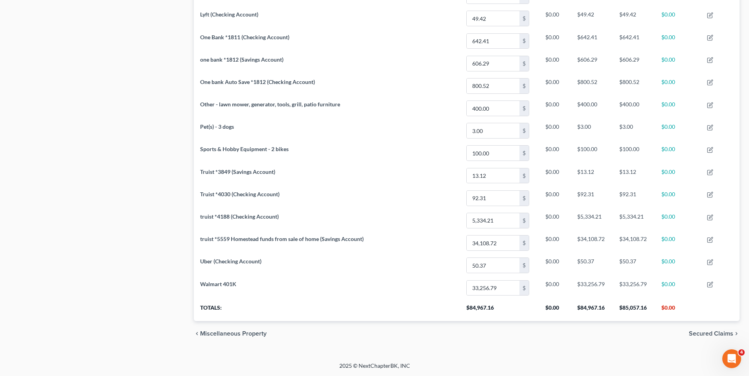
click at [699, 336] on span "Secured Claims" at bounding box center [710, 334] width 44 height 6
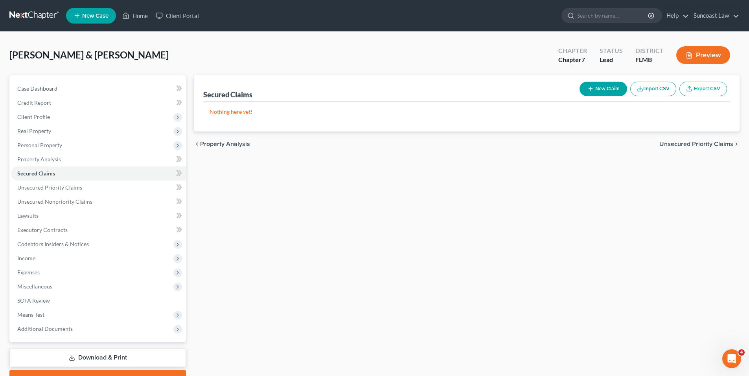
click at [697, 145] on span "Unsecured Priority Claims" at bounding box center [696, 144] width 74 height 6
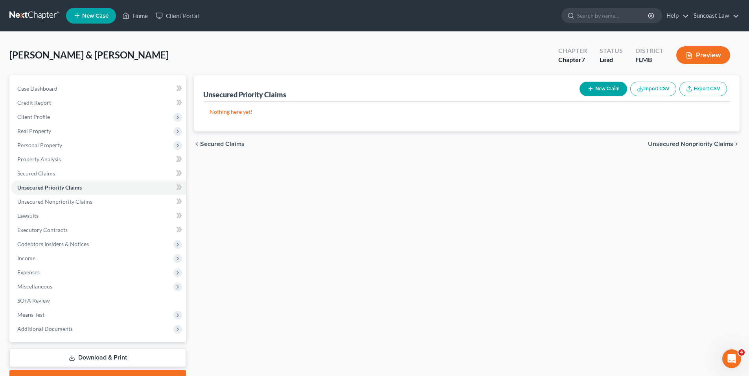
click at [697, 143] on span "Unsecured Nonpriority Claims" at bounding box center [690, 144] width 85 height 6
